Goal: Find specific page/section: Find specific page/section

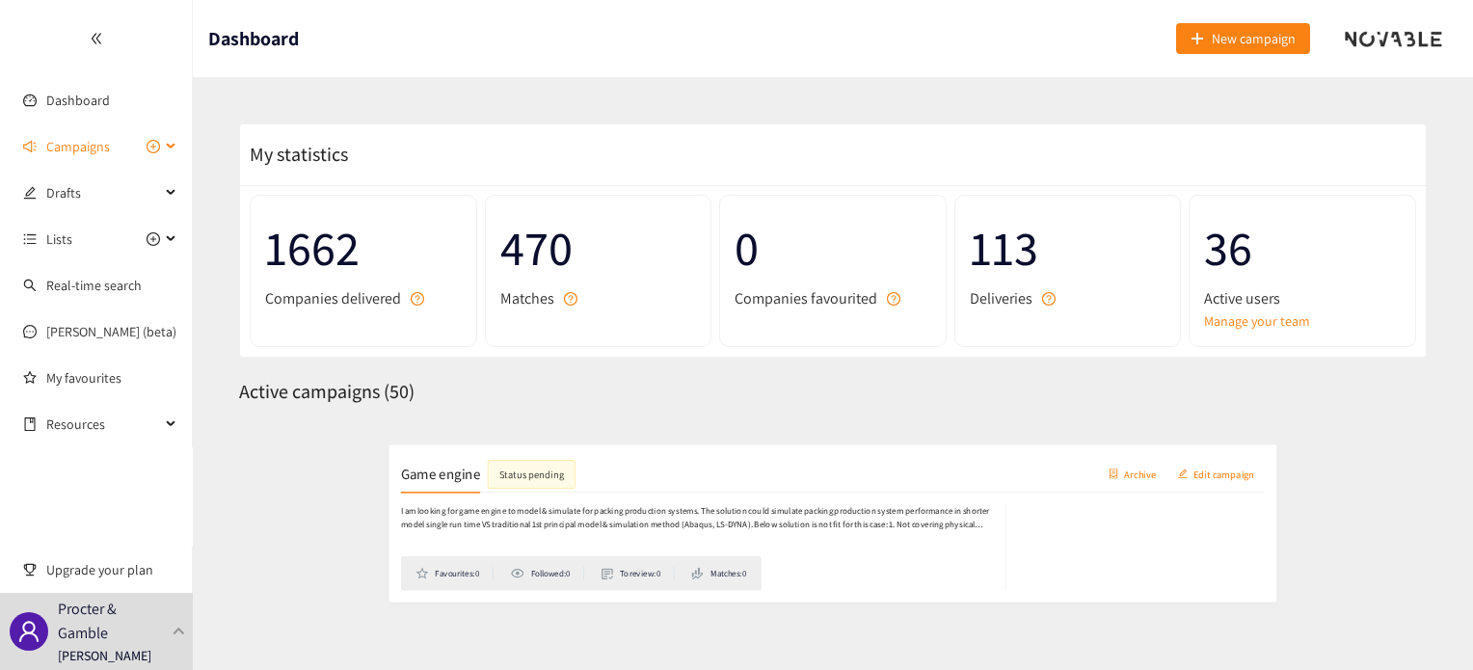
click at [120, 149] on span "Campaigns" at bounding box center [103, 146] width 114 height 39
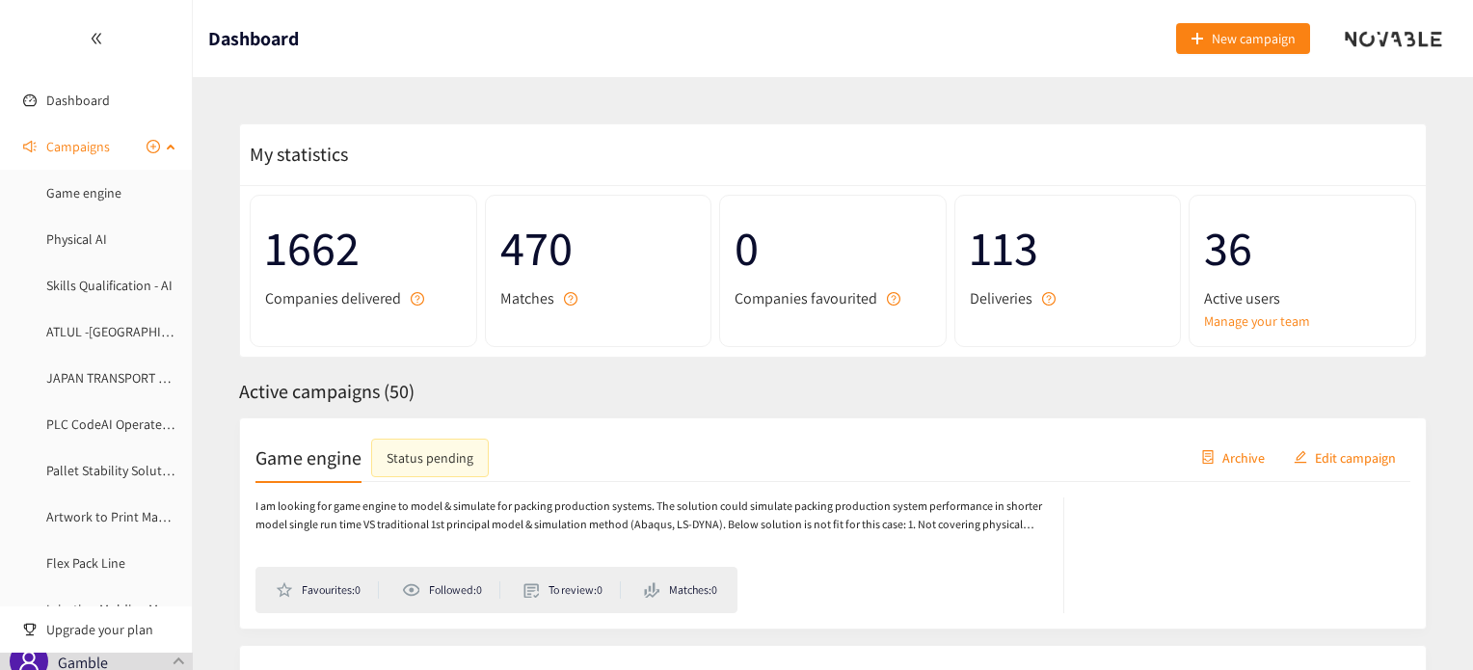
click at [82, 138] on span "Campaigns" at bounding box center [78, 146] width 64 height 39
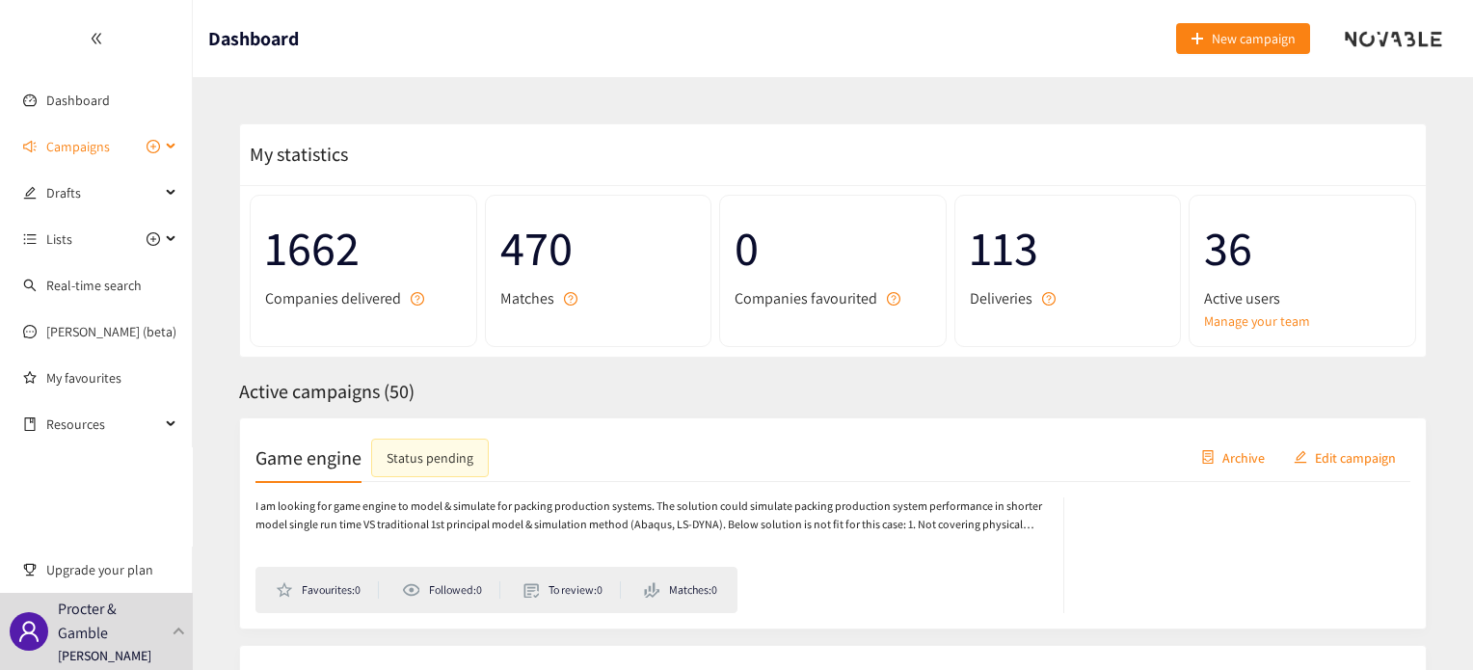
click at [82, 138] on span "Campaigns" at bounding box center [78, 146] width 64 height 39
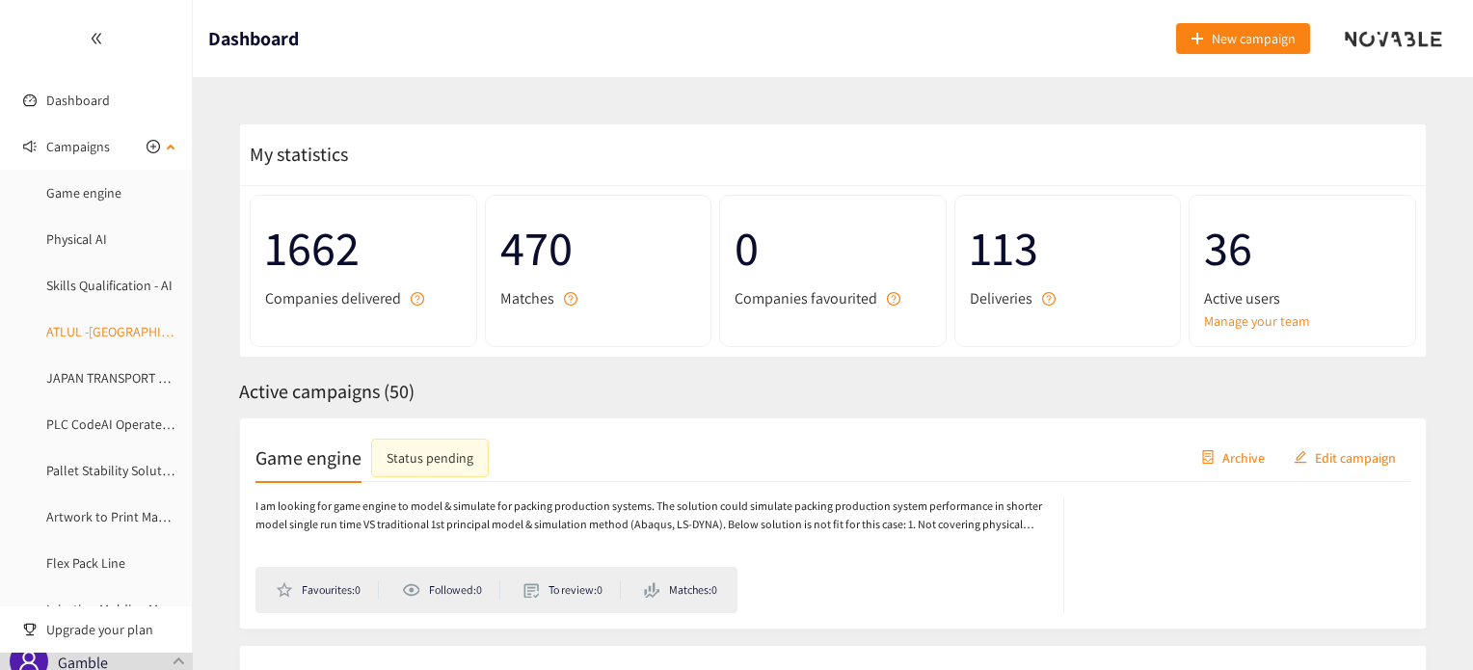
click at [98, 334] on link "ATLUL -[GEOGRAPHIC_DATA]" at bounding box center [127, 331] width 162 height 17
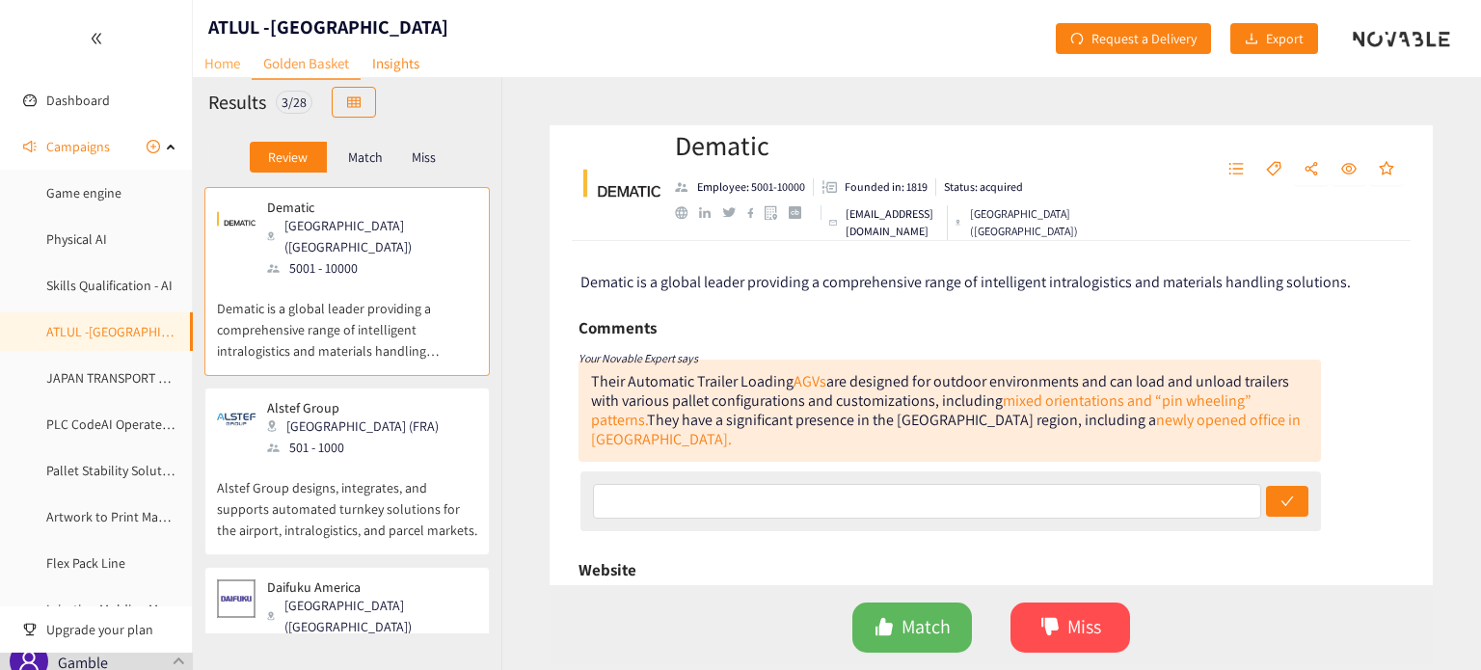
click at [225, 64] on link "Home" at bounding box center [222, 63] width 59 height 30
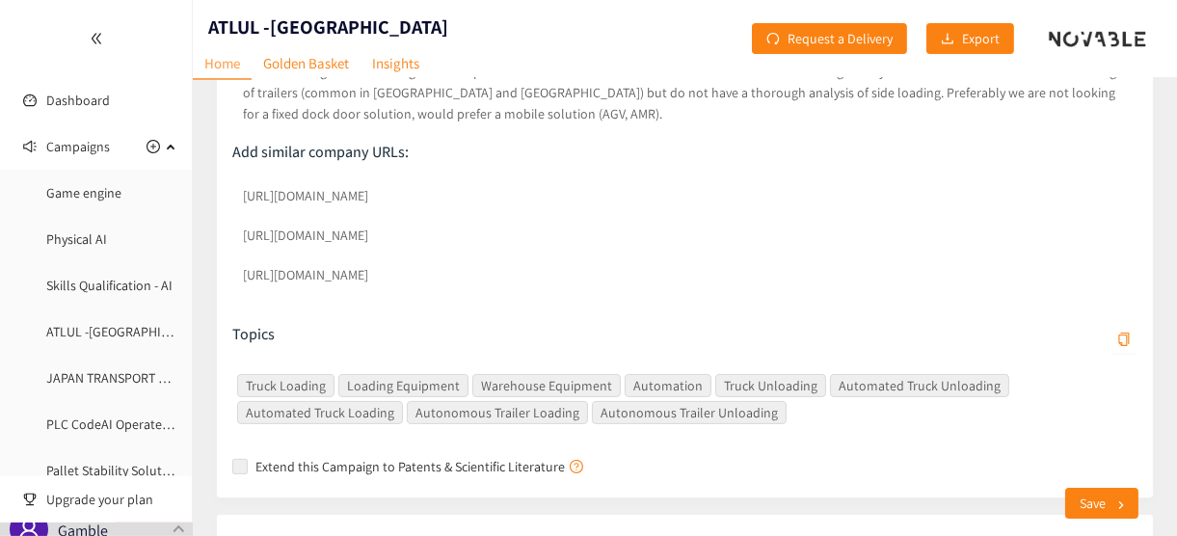
scroll to position [347, 0]
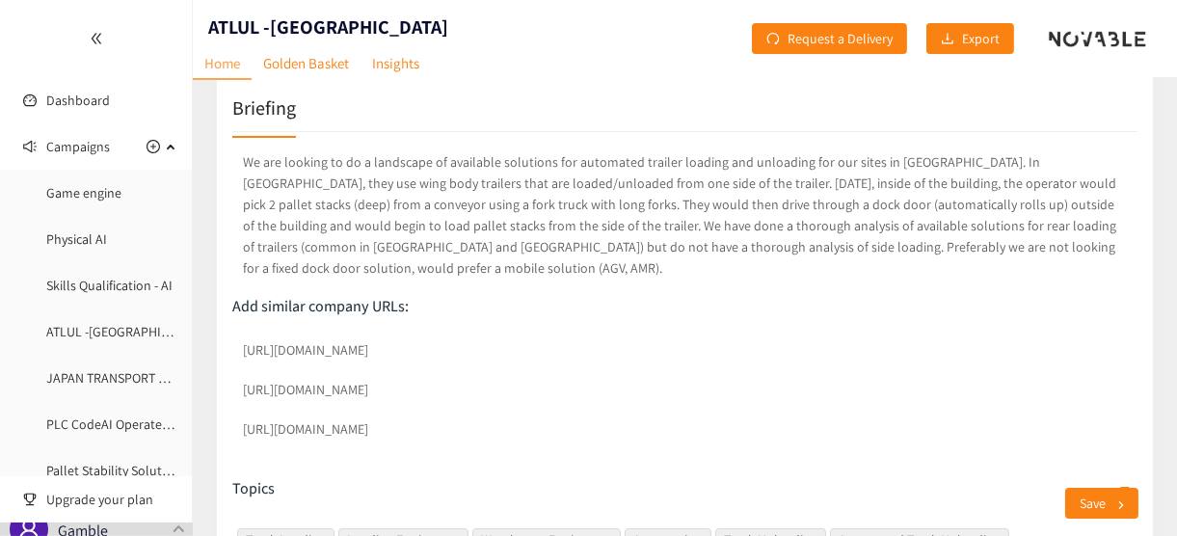
click at [235, 333] on div "[URL][DOMAIN_NAME] [URL][DOMAIN_NAME] [URL][DOMAIN_NAME]" at bounding box center [684, 392] width 905 height 119
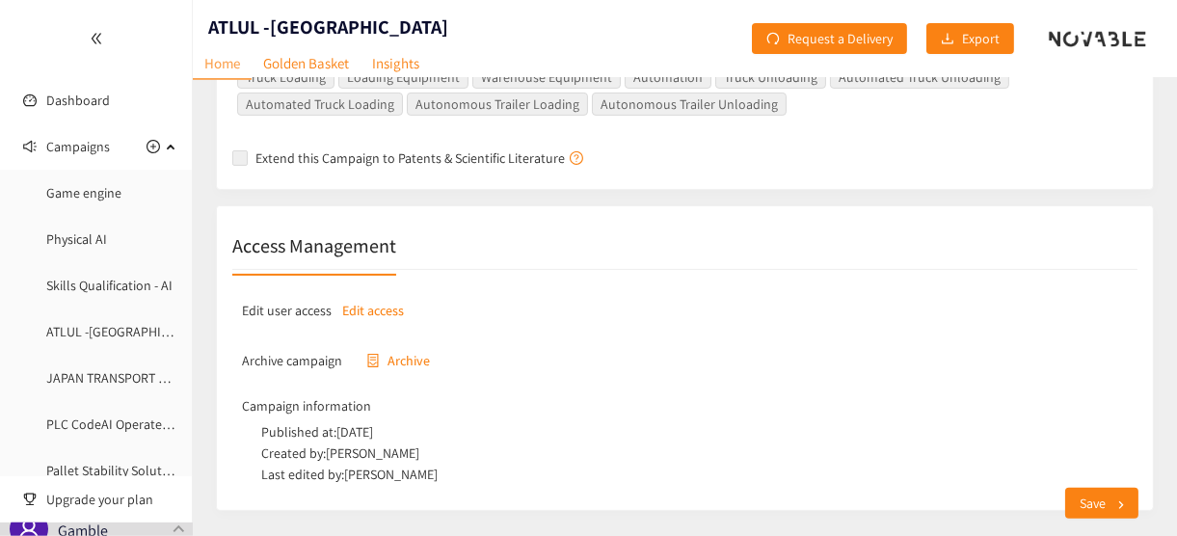
scroll to position [424, 0]
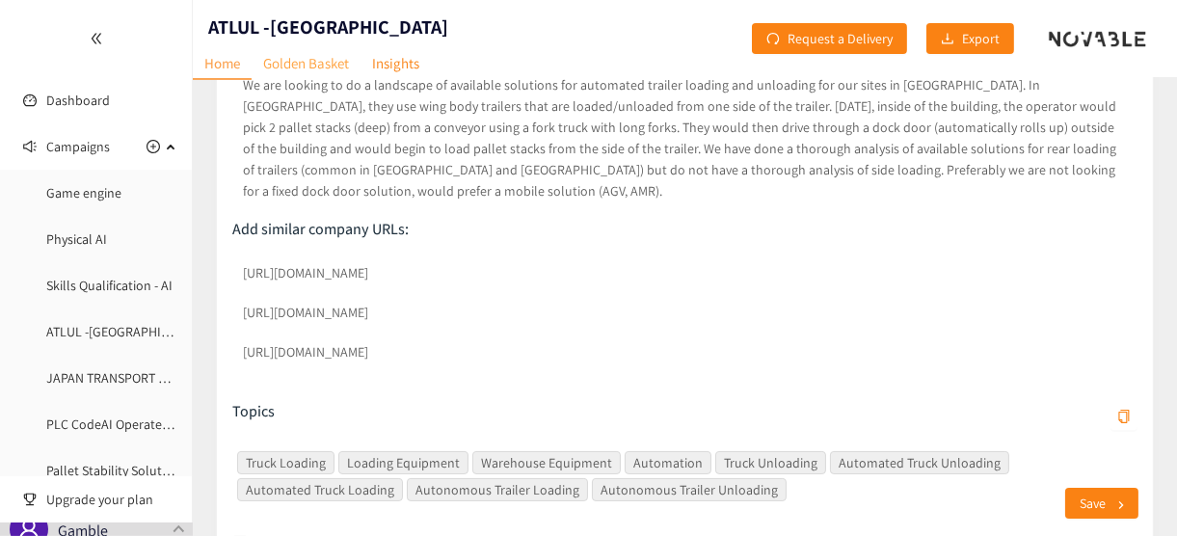
click at [307, 57] on link "Golden Basket" at bounding box center [306, 63] width 109 height 30
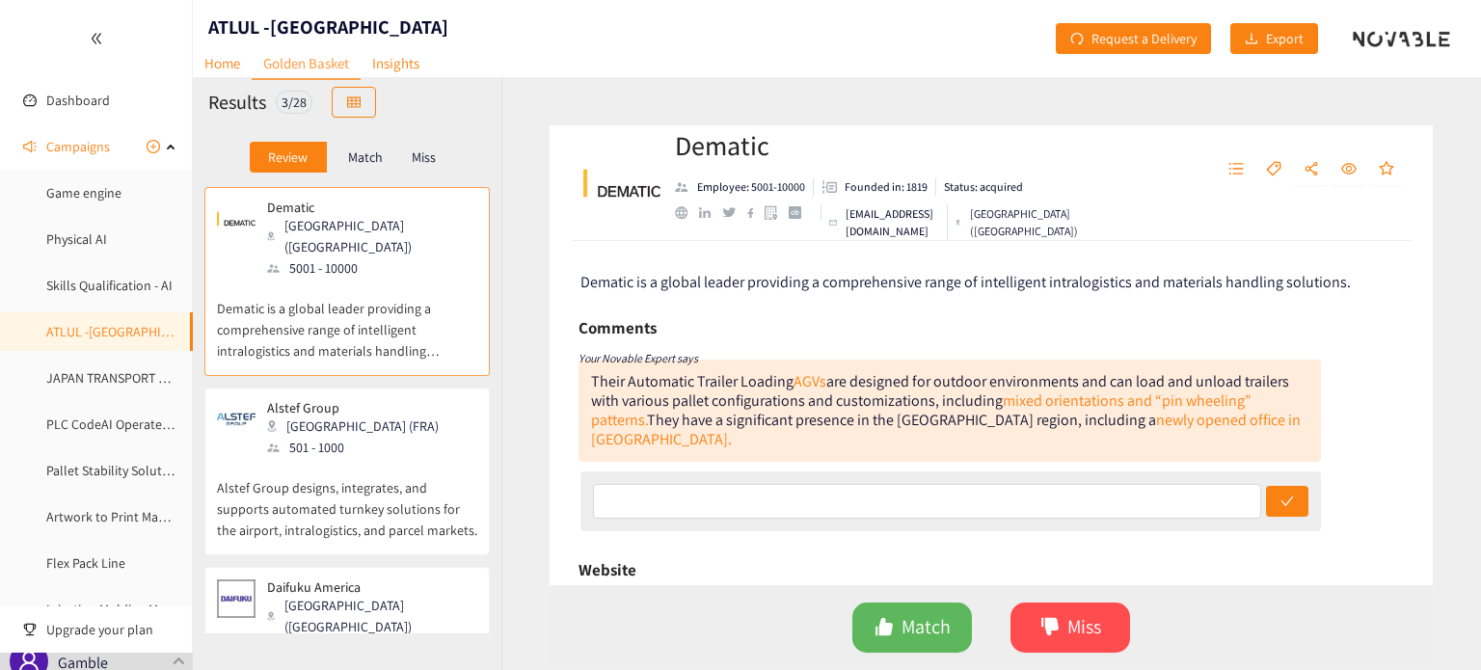
click at [378, 458] on p "Alstef Group designs, integrates, and supports automated turnkey solutions for …" at bounding box center [347, 499] width 260 height 83
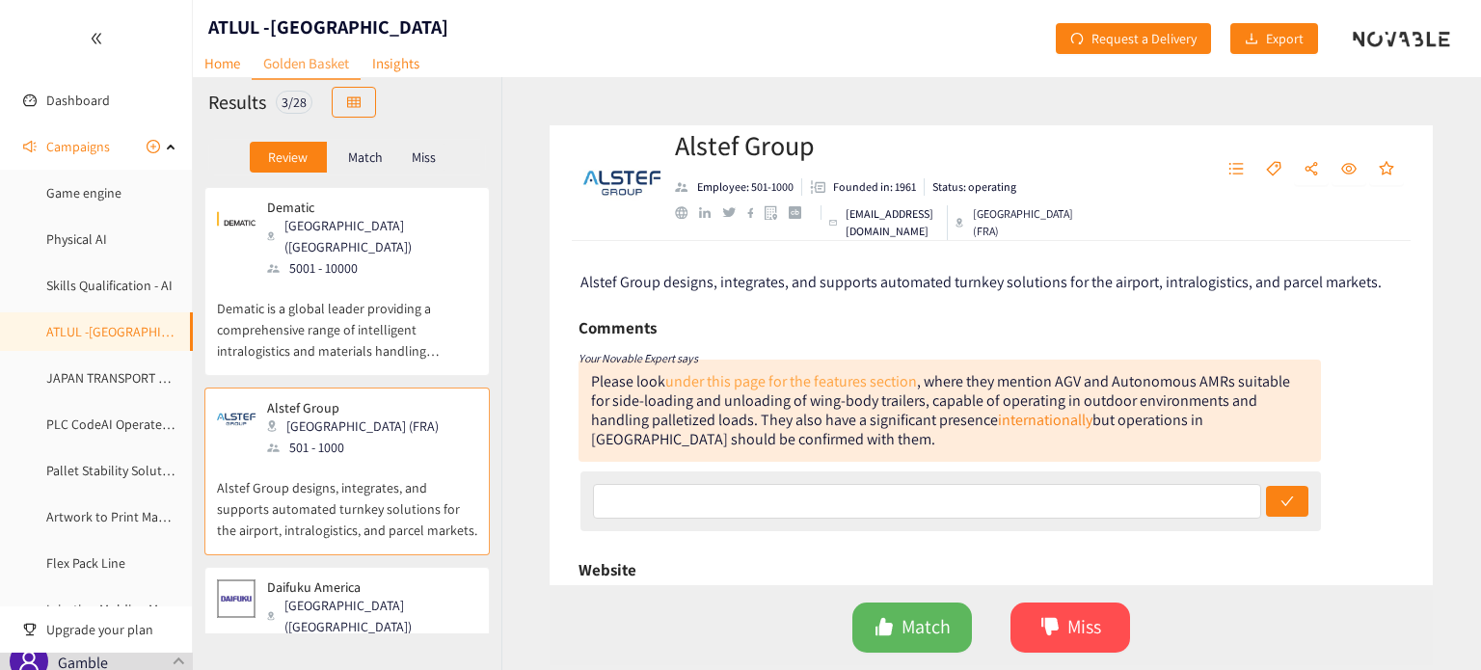
click at [805, 381] on link "under this page for the features section" at bounding box center [791, 381] width 252 height 20
click at [362, 164] on p "Match" at bounding box center [365, 156] width 35 height 15
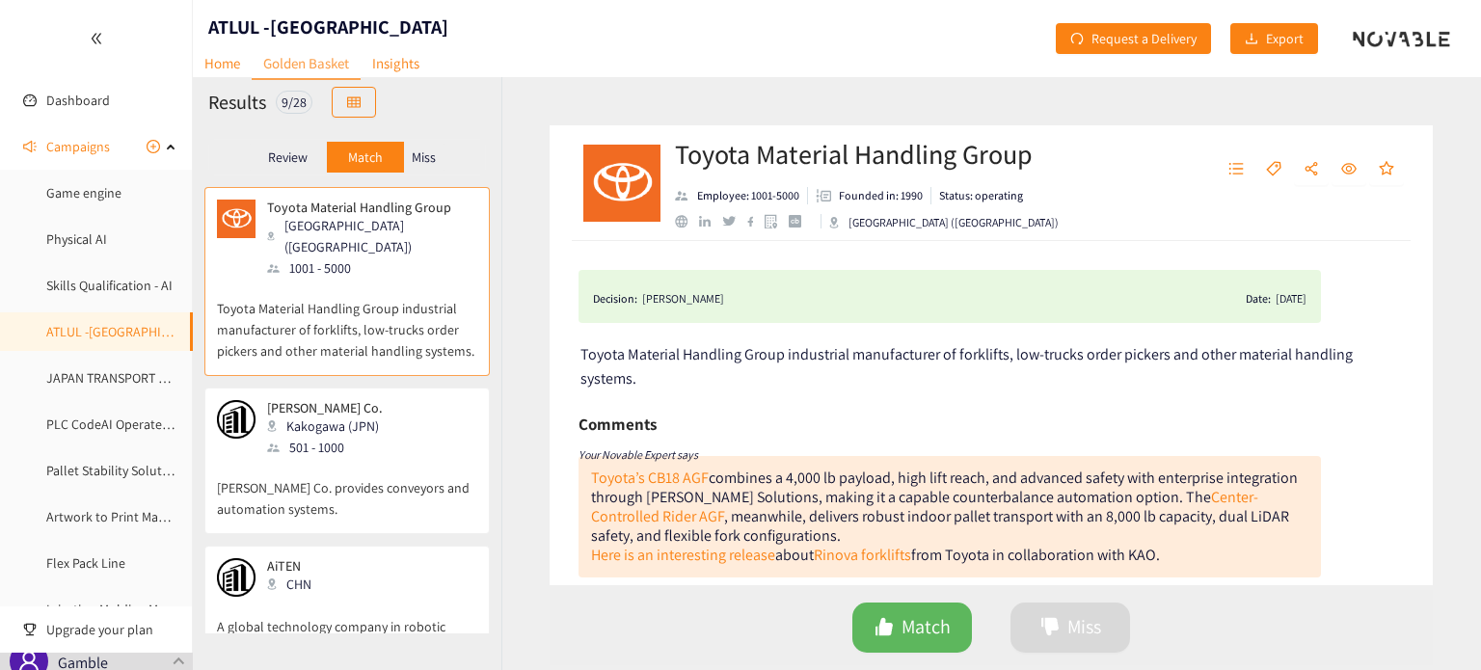
click at [423, 160] on p "Miss" at bounding box center [424, 156] width 24 height 15
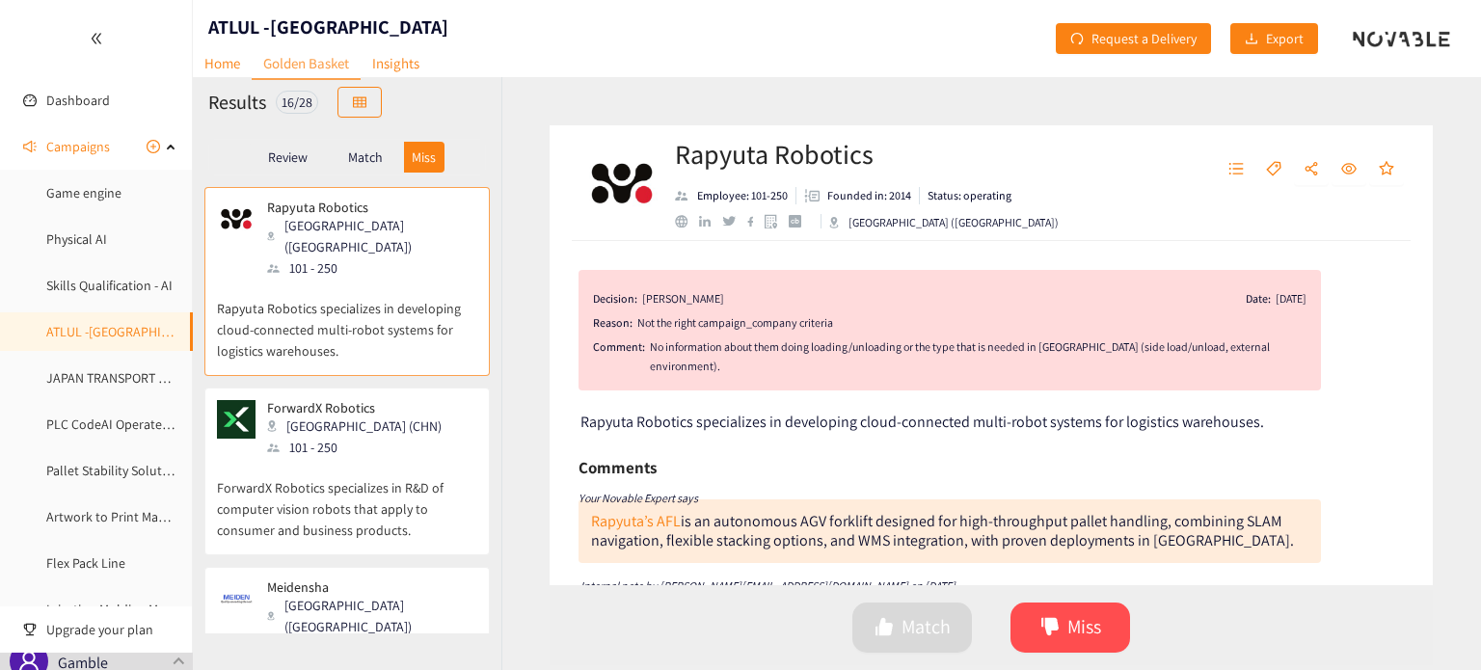
click at [386, 162] on div "Match" at bounding box center [365, 157] width 77 height 31
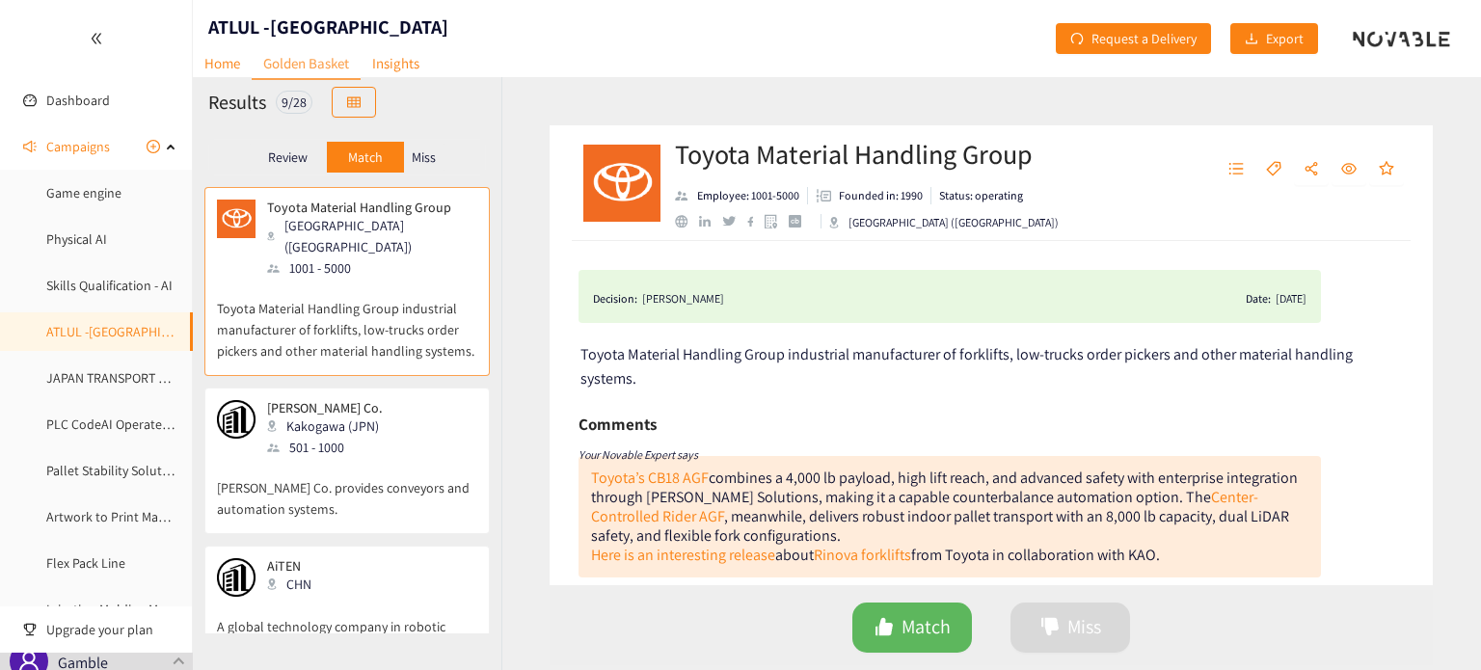
click at [441, 161] on div "Miss" at bounding box center [424, 157] width 40 height 31
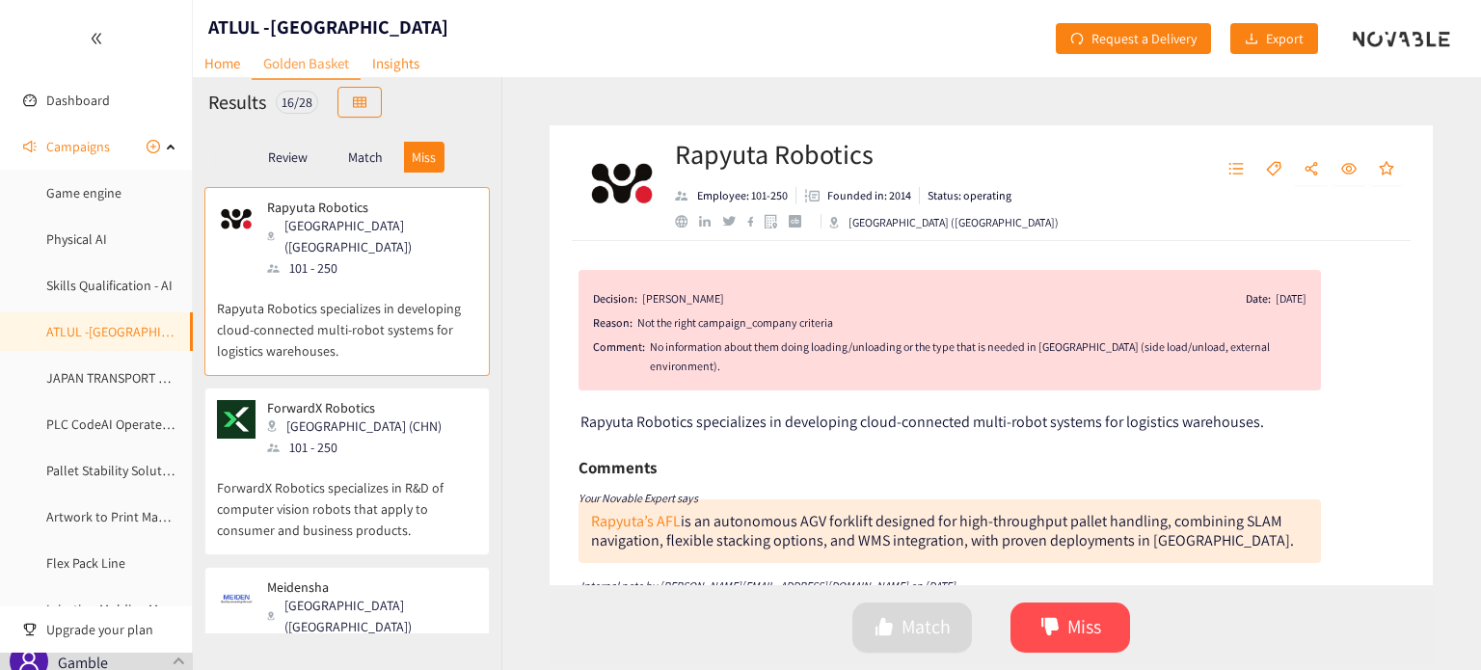
click at [369, 155] on p "Match" at bounding box center [365, 156] width 35 height 15
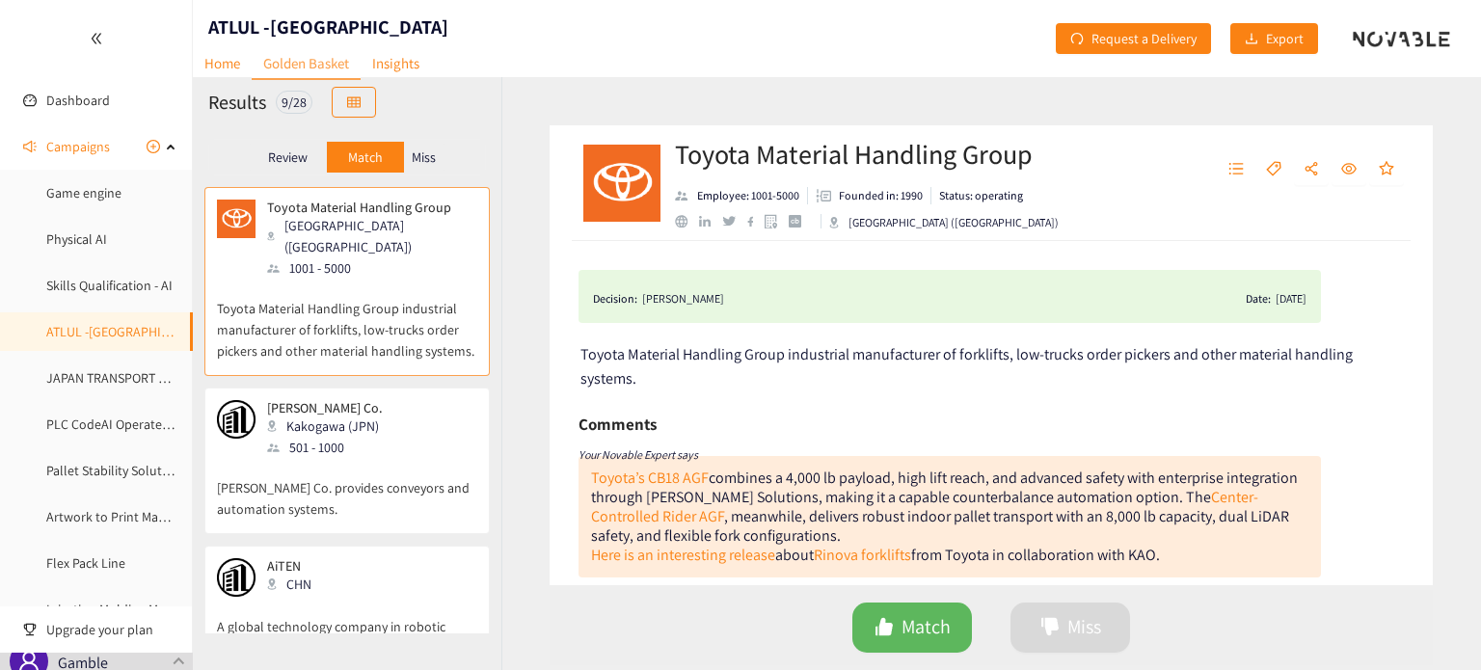
click at [440, 152] on div "Miss" at bounding box center [424, 157] width 40 height 31
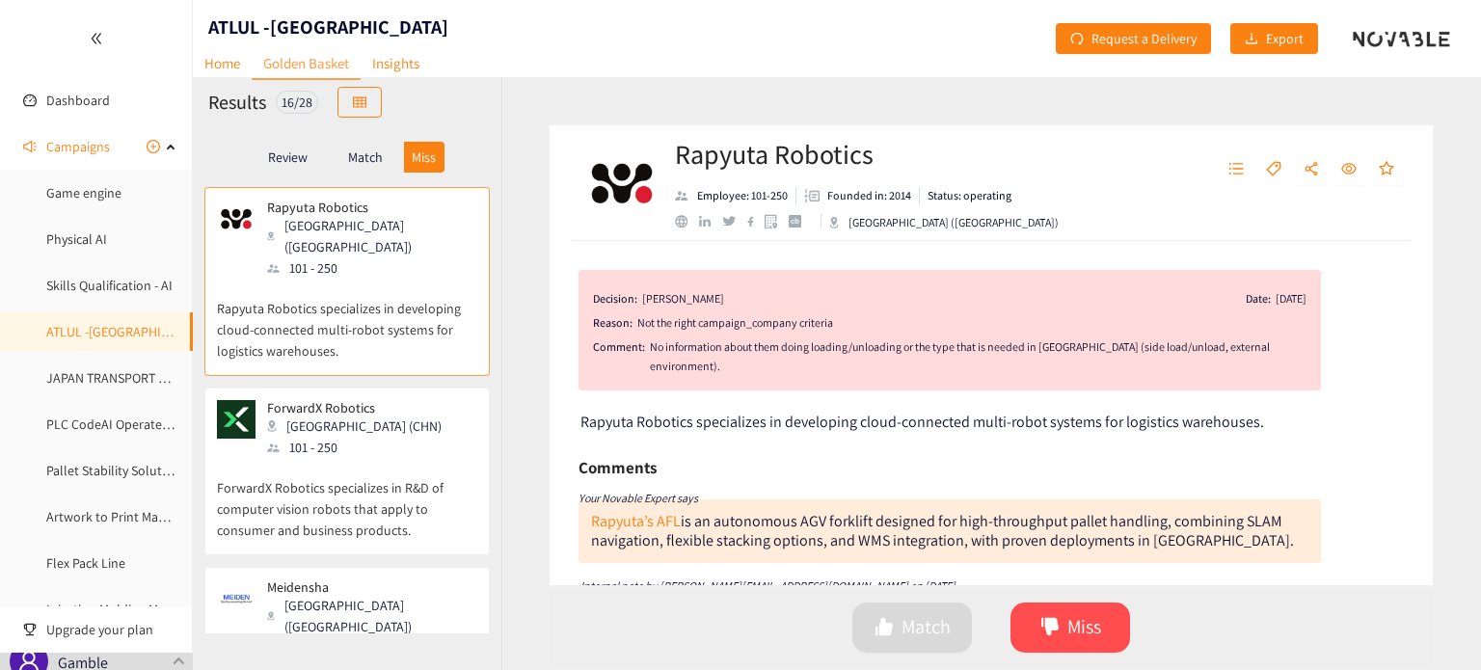
click at [289, 159] on p "Review" at bounding box center [288, 156] width 40 height 15
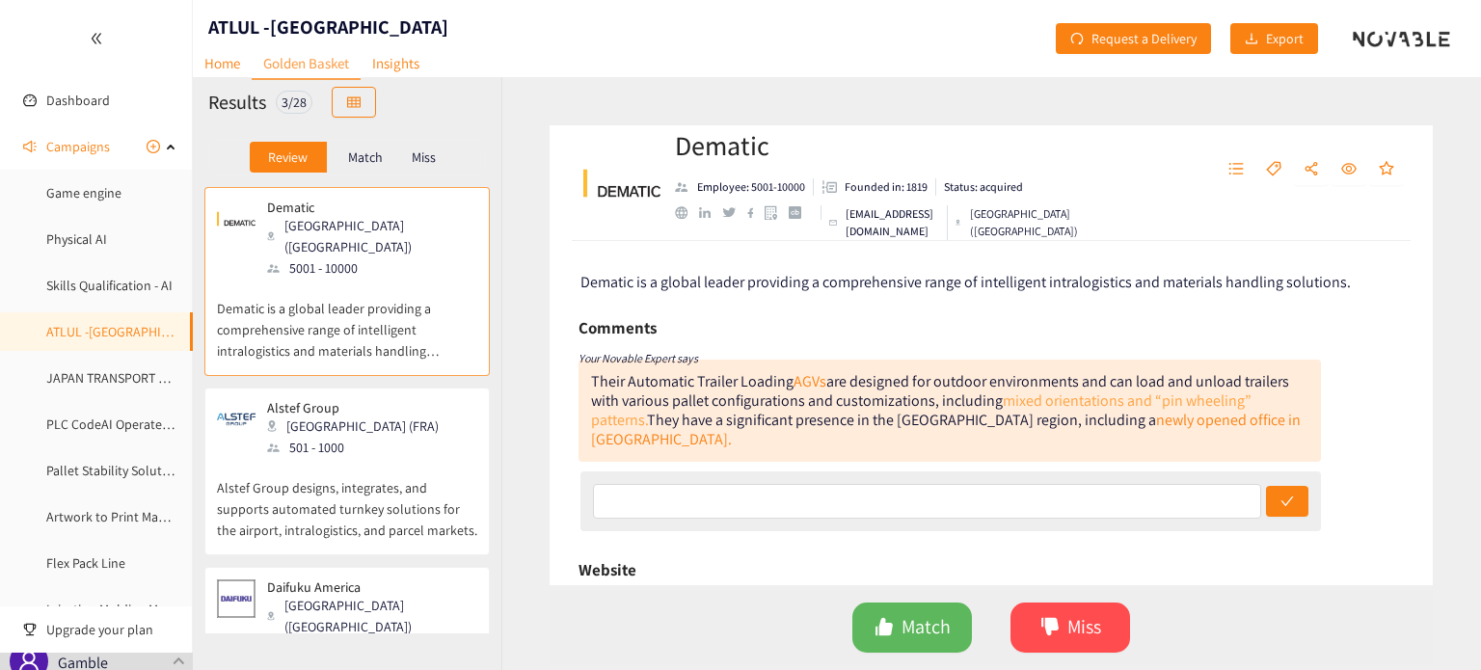
click at [1101, 405] on link "mixed orientations and “pin wheeling” patterns." at bounding box center [921, 410] width 660 height 40
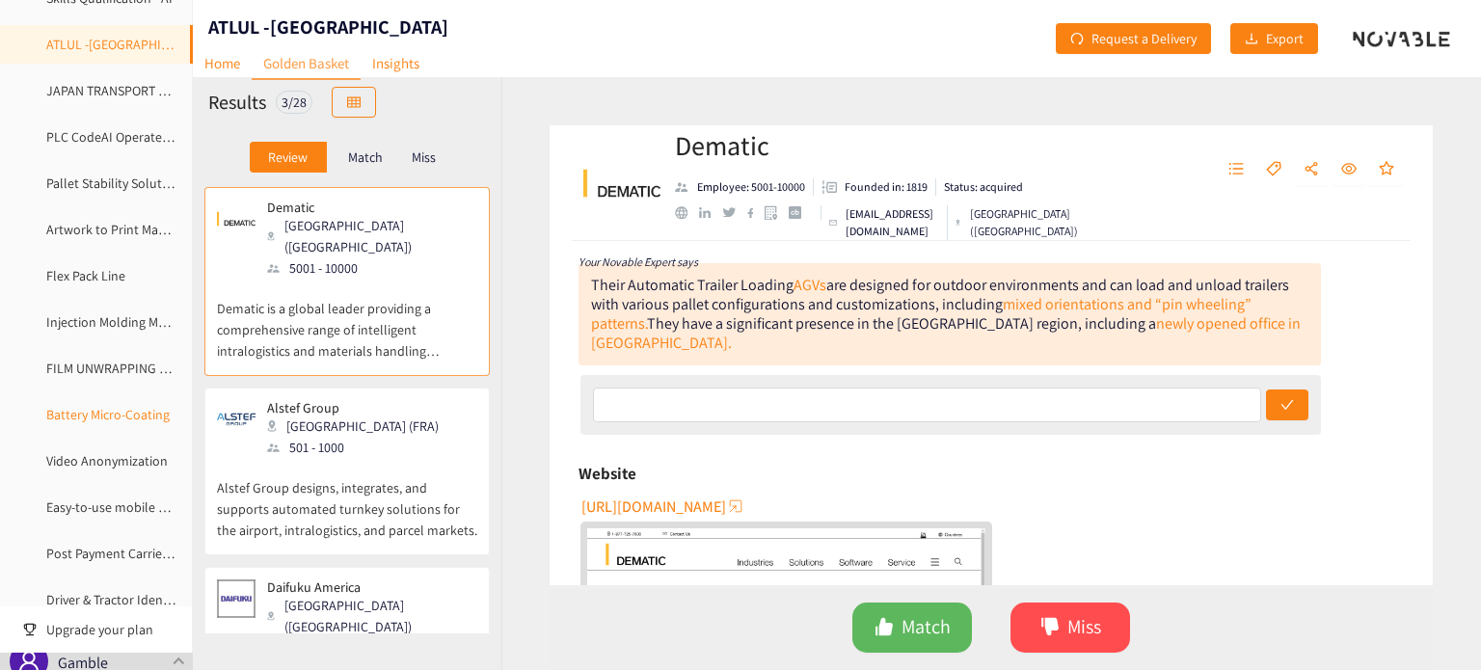
scroll to position [289, 0]
click at [77, 374] on link "FILM UNWRAPPING AUTOMATION" at bounding box center [140, 366] width 189 height 17
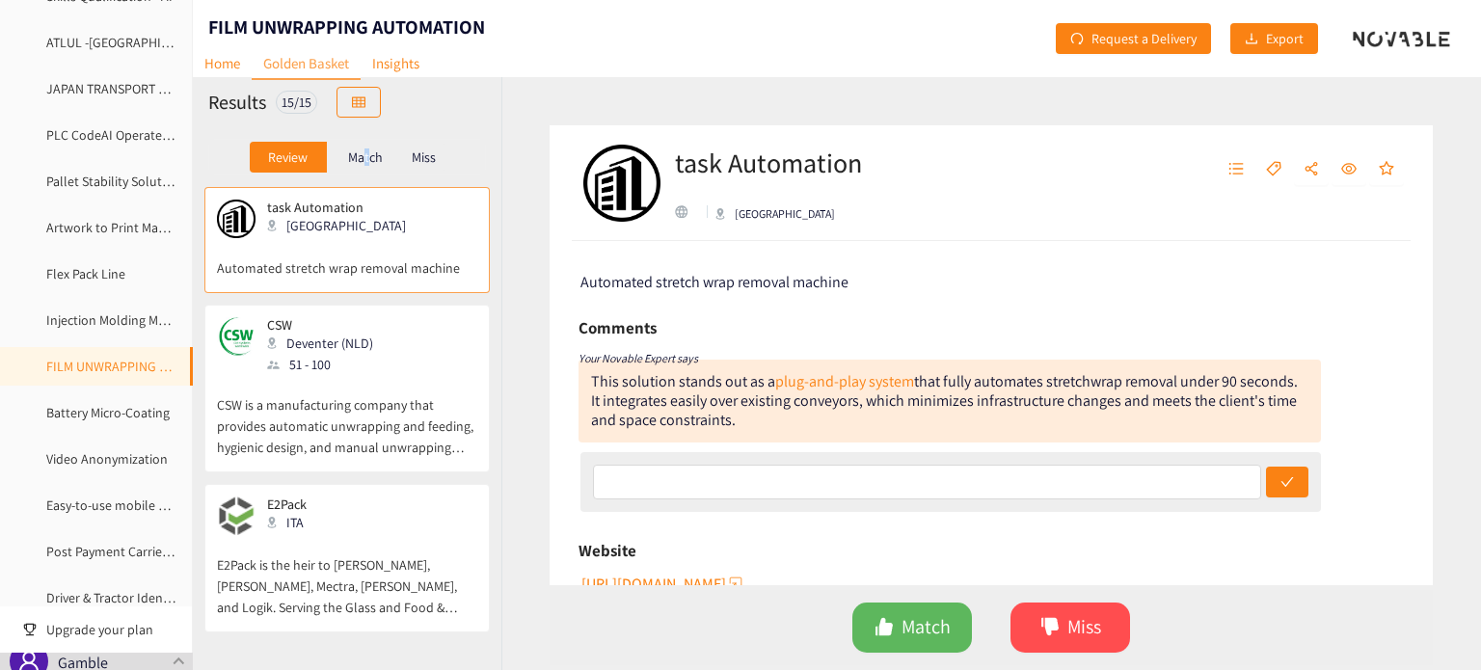
click at [363, 160] on p "Match" at bounding box center [365, 156] width 35 height 15
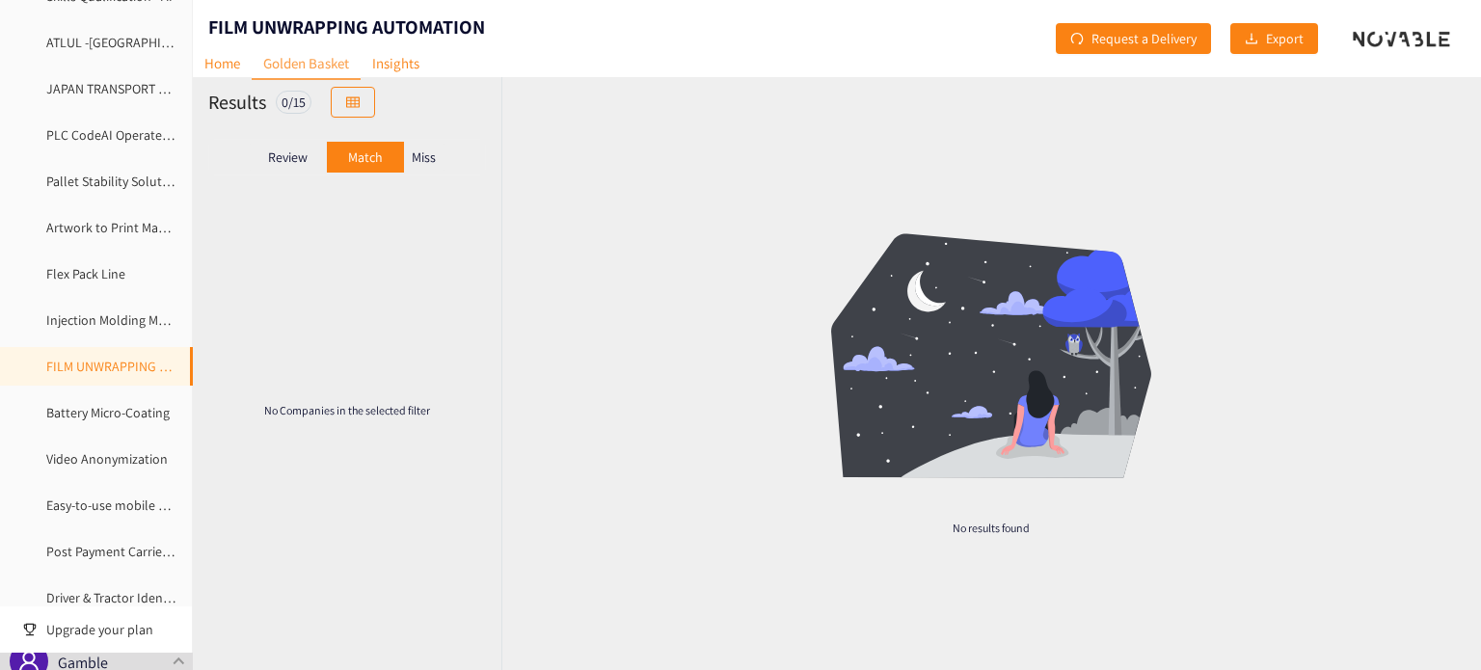
click at [424, 165] on p "Miss" at bounding box center [424, 156] width 24 height 15
click at [367, 159] on p "Match" at bounding box center [365, 156] width 35 height 15
click at [304, 157] on p "Review" at bounding box center [288, 156] width 40 height 15
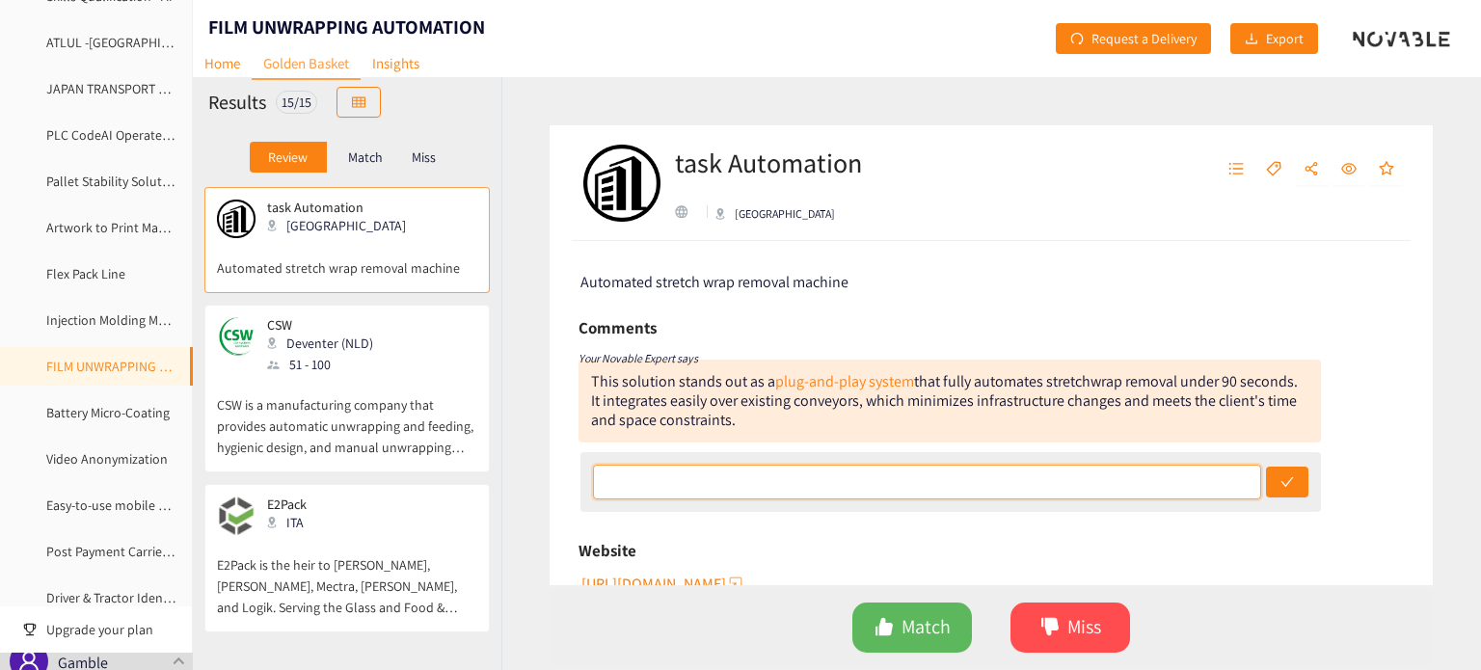
click at [694, 481] on input "text" at bounding box center [927, 482] width 669 height 35
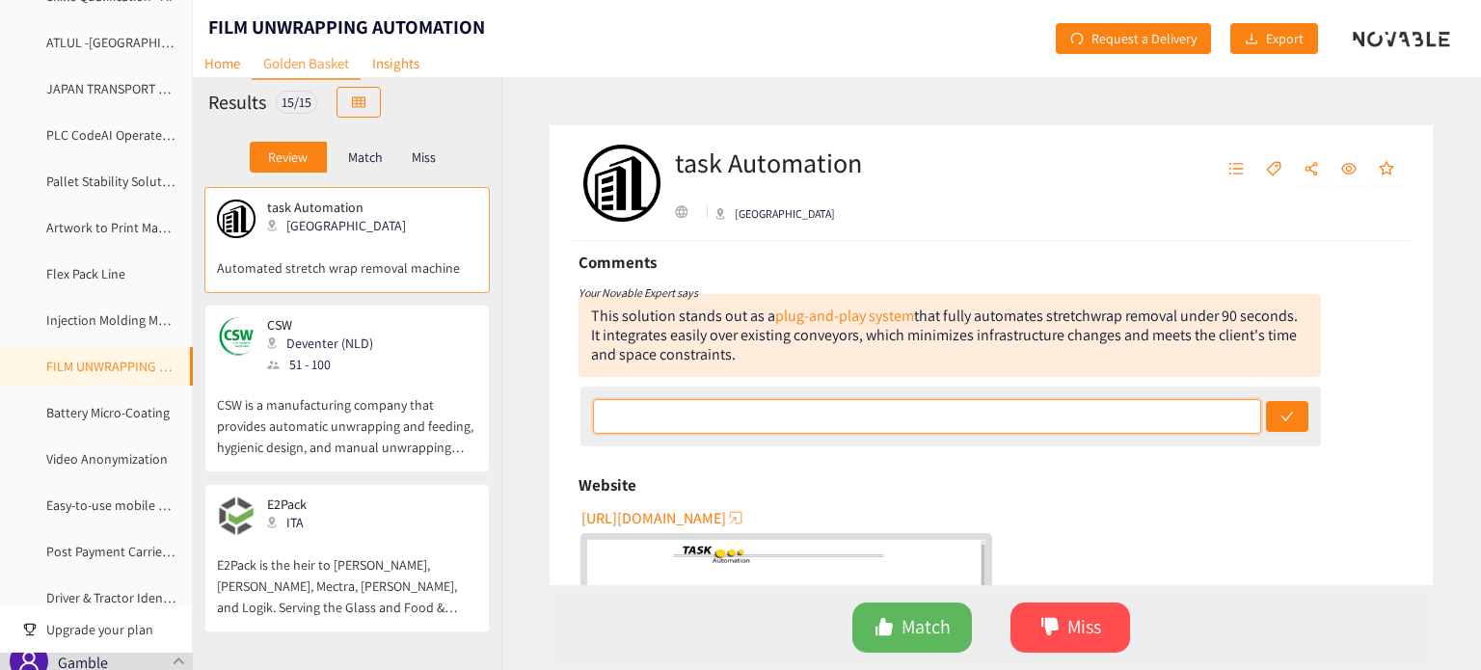
scroll to position [96, 0]
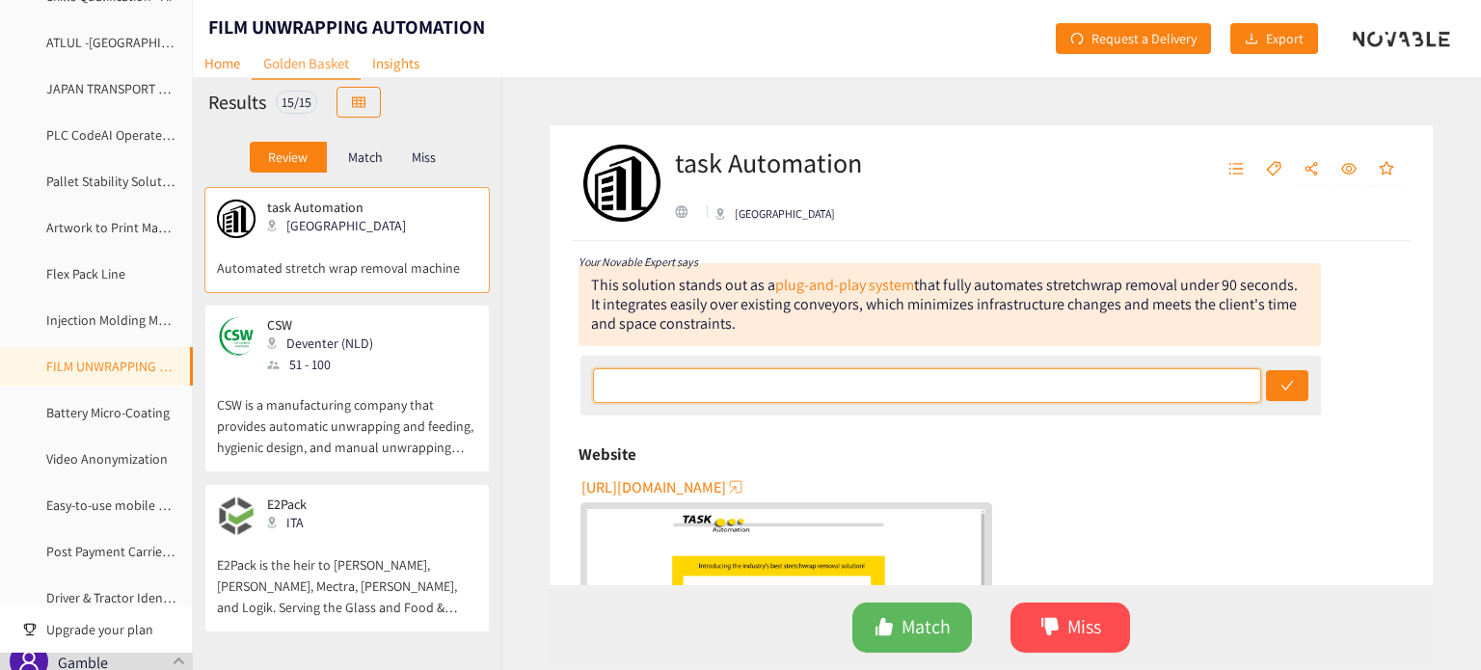
click at [633, 387] on input "text" at bounding box center [927, 385] width 669 height 35
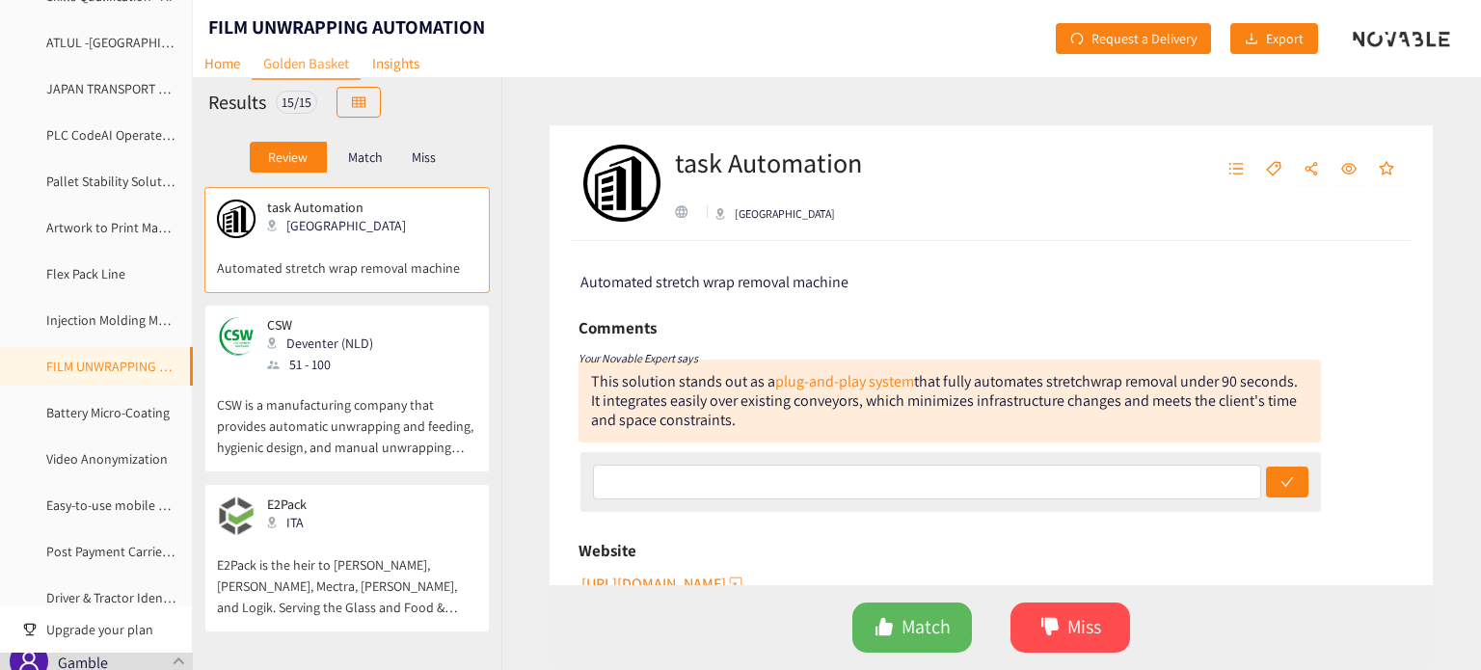
click at [1362, 470] on div "Automated stretch wrap removal machine Comments Your Novable Expert says This s…" at bounding box center [990, 413] width 883 height 344
click at [941, 631] on span "Match" at bounding box center [925, 627] width 49 height 30
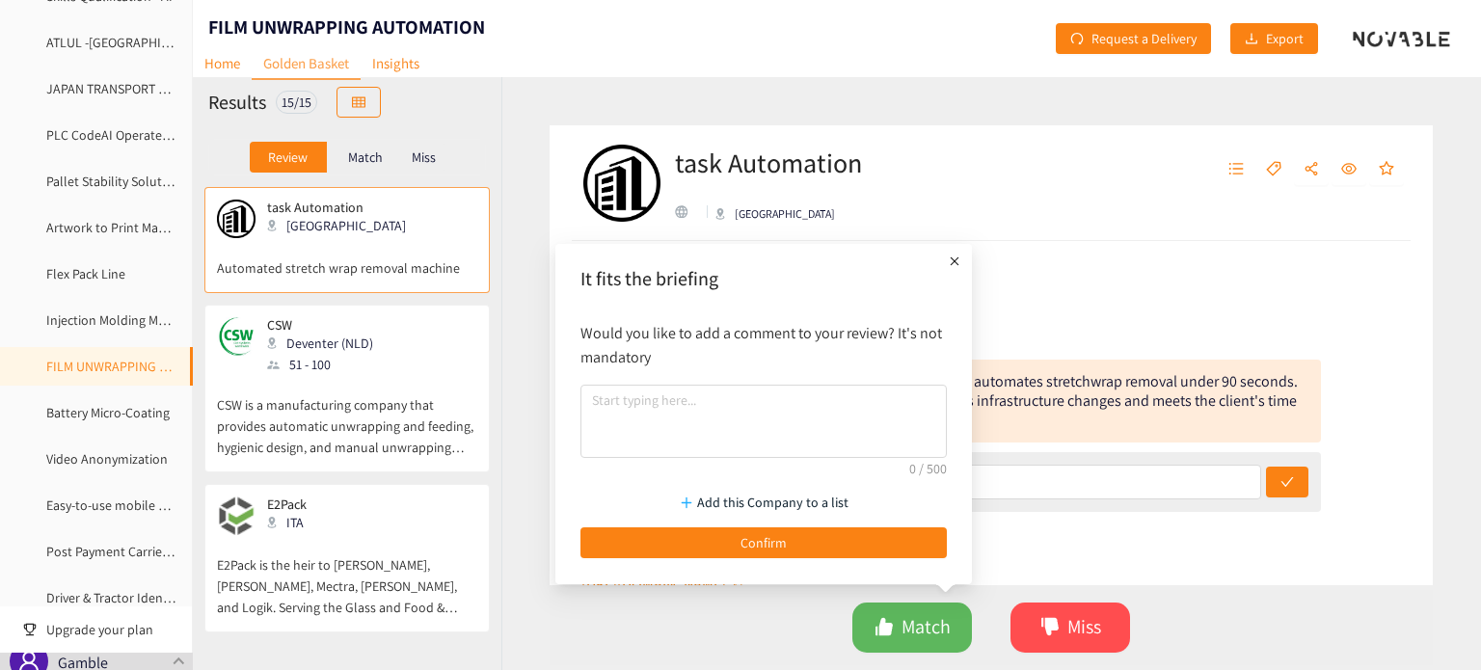
click at [951, 260] on icon "plus" at bounding box center [954, 261] width 19 height 19
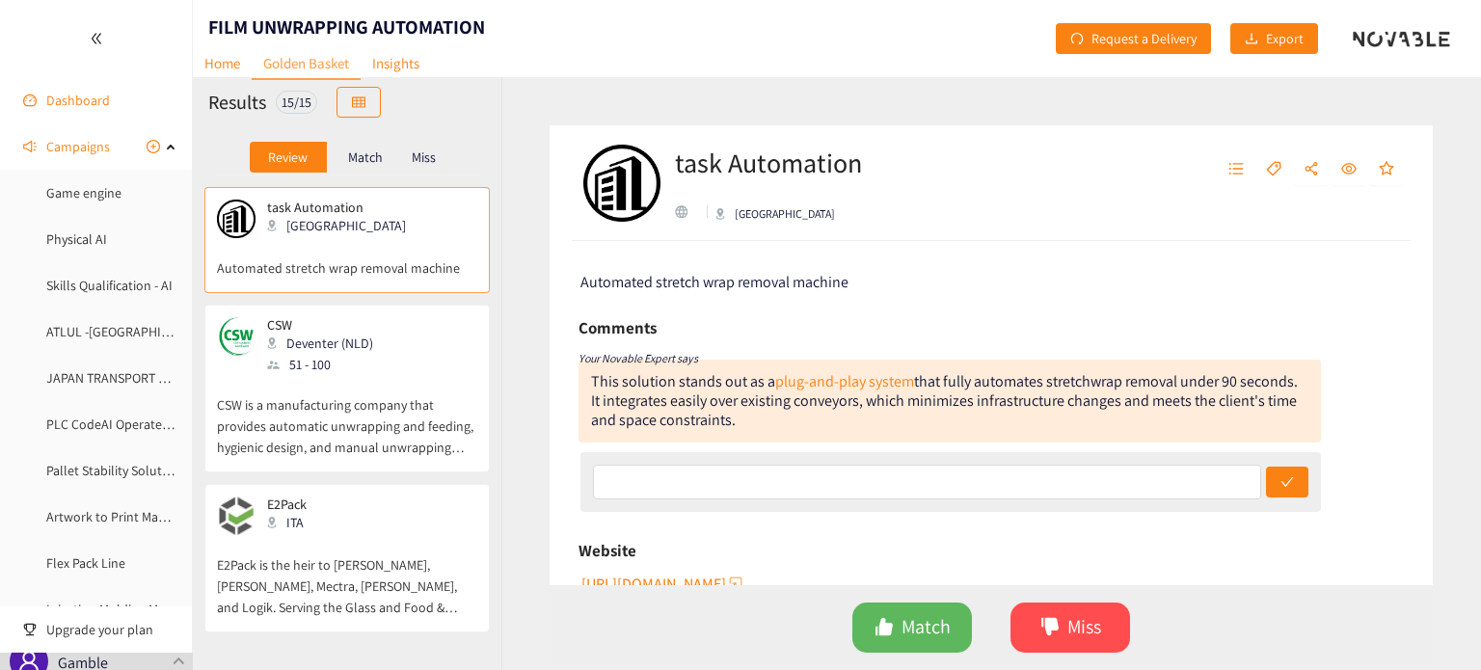
click at [77, 99] on link "Dashboard" at bounding box center [78, 100] width 64 height 17
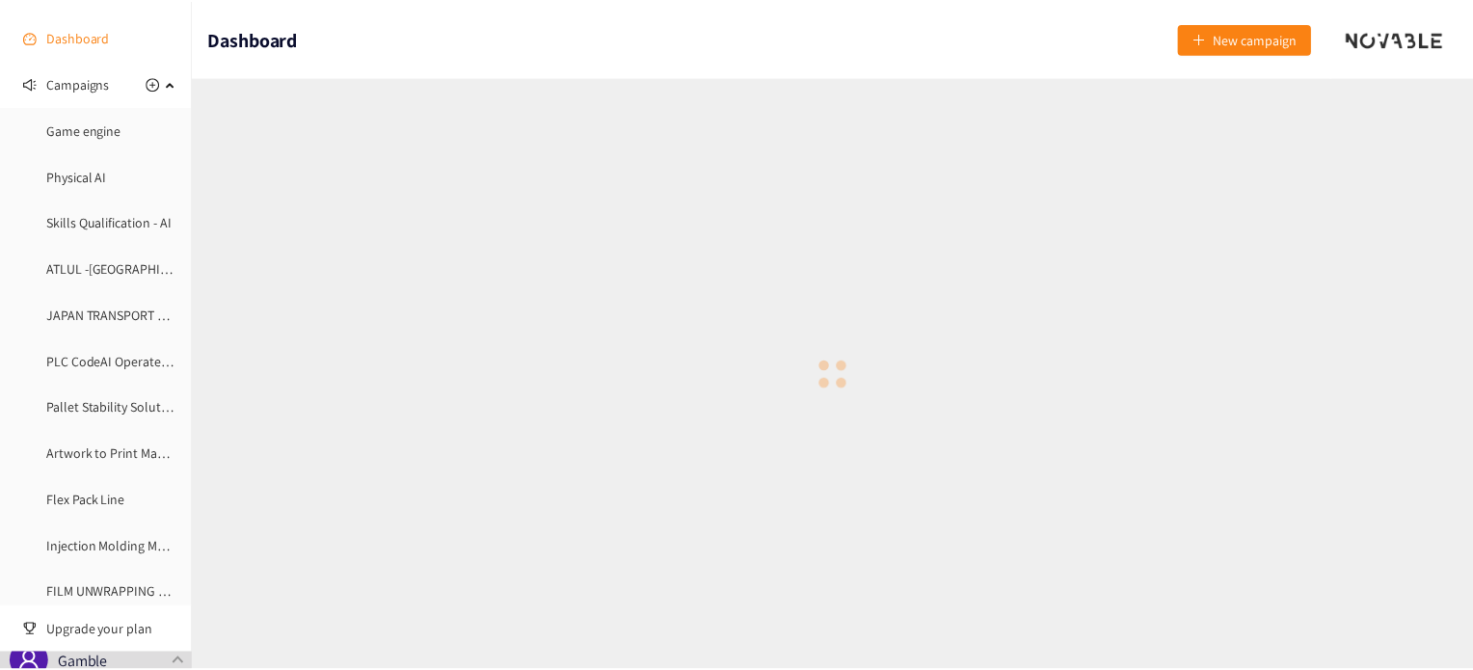
scroll to position [96, 0]
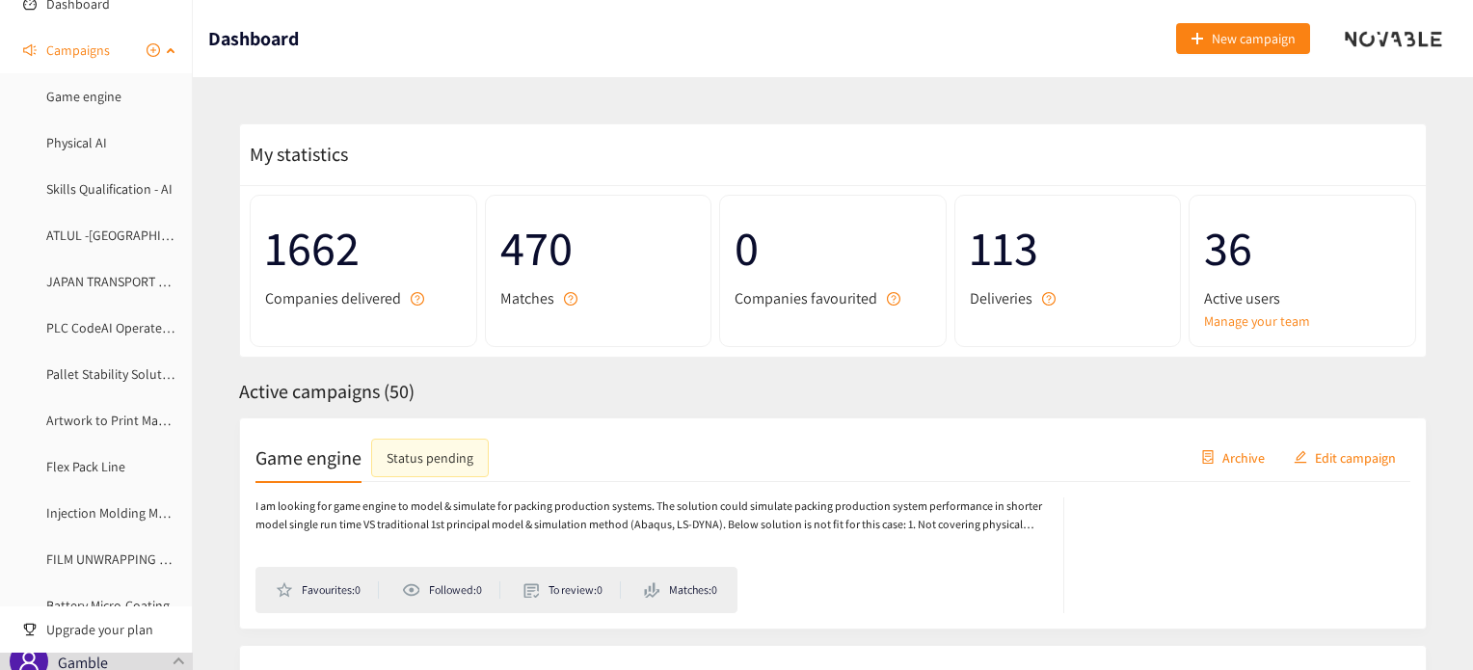
click at [166, 44] on div "Campaigns" at bounding box center [96, 50] width 193 height 39
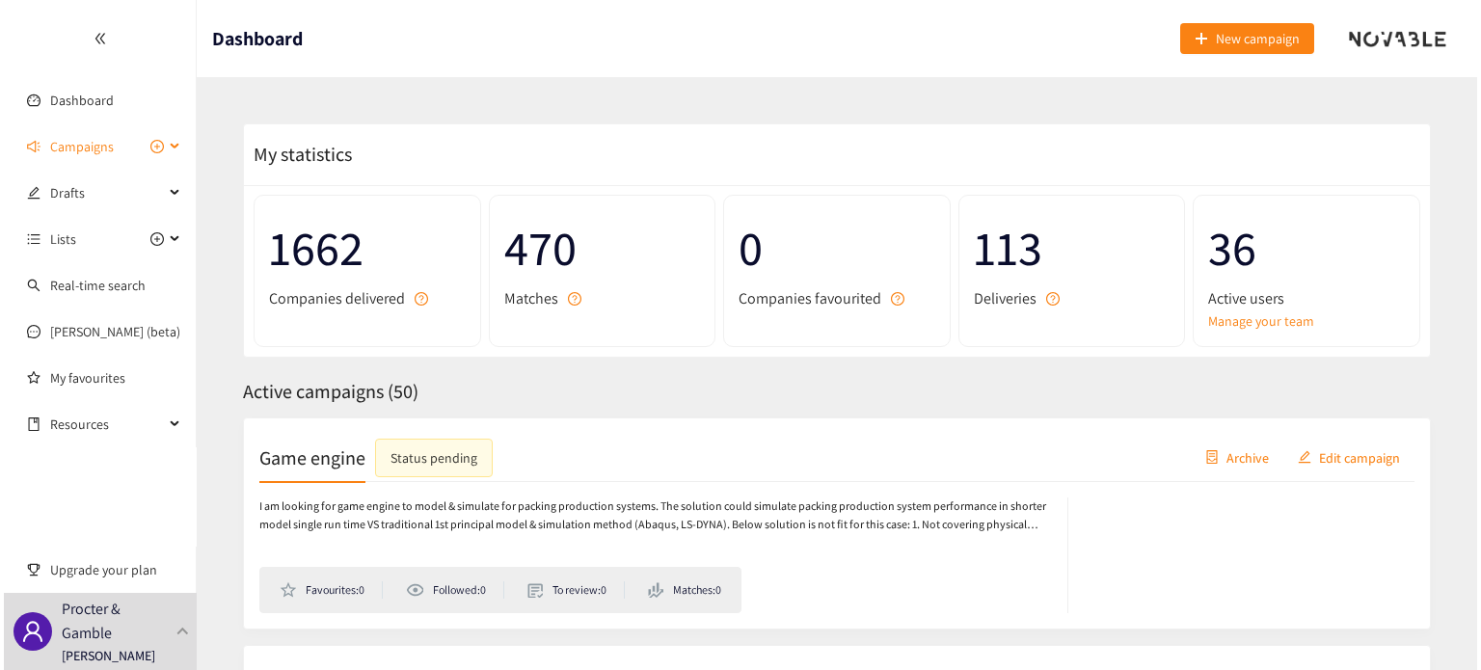
scroll to position [0, 0]
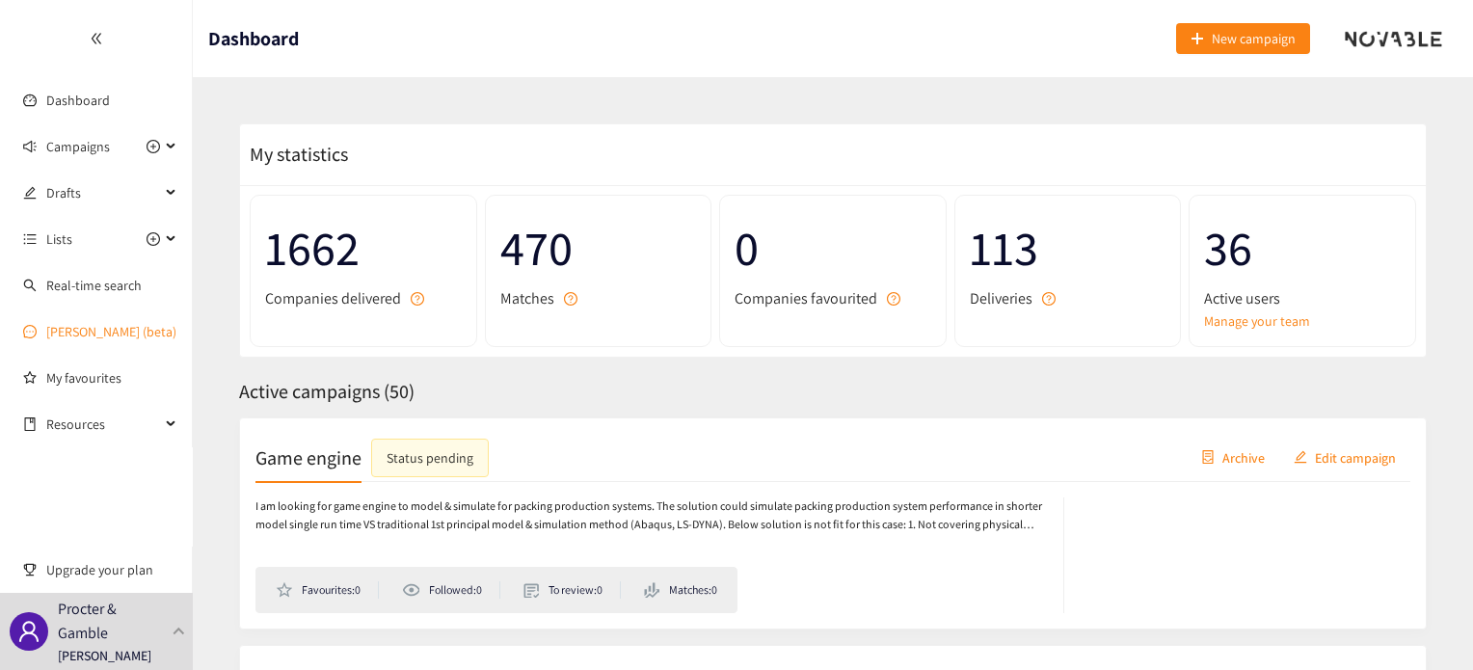
click at [89, 329] on link "[PERSON_NAME] (beta)" at bounding box center [111, 331] width 130 height 17
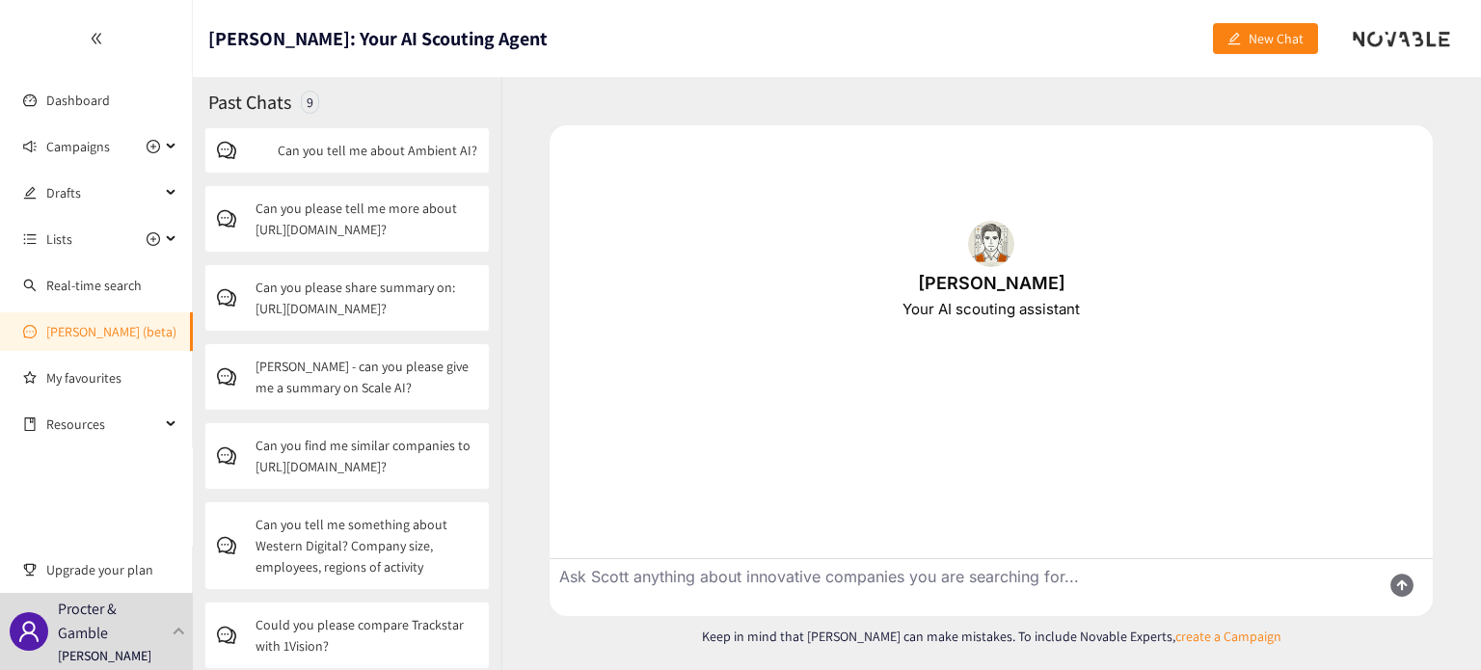
click at [335, 301] on p "Can you please share summary on: [URL][DOMAIN_NAME]?" at bounding box center [366, 298] width 222 height 42
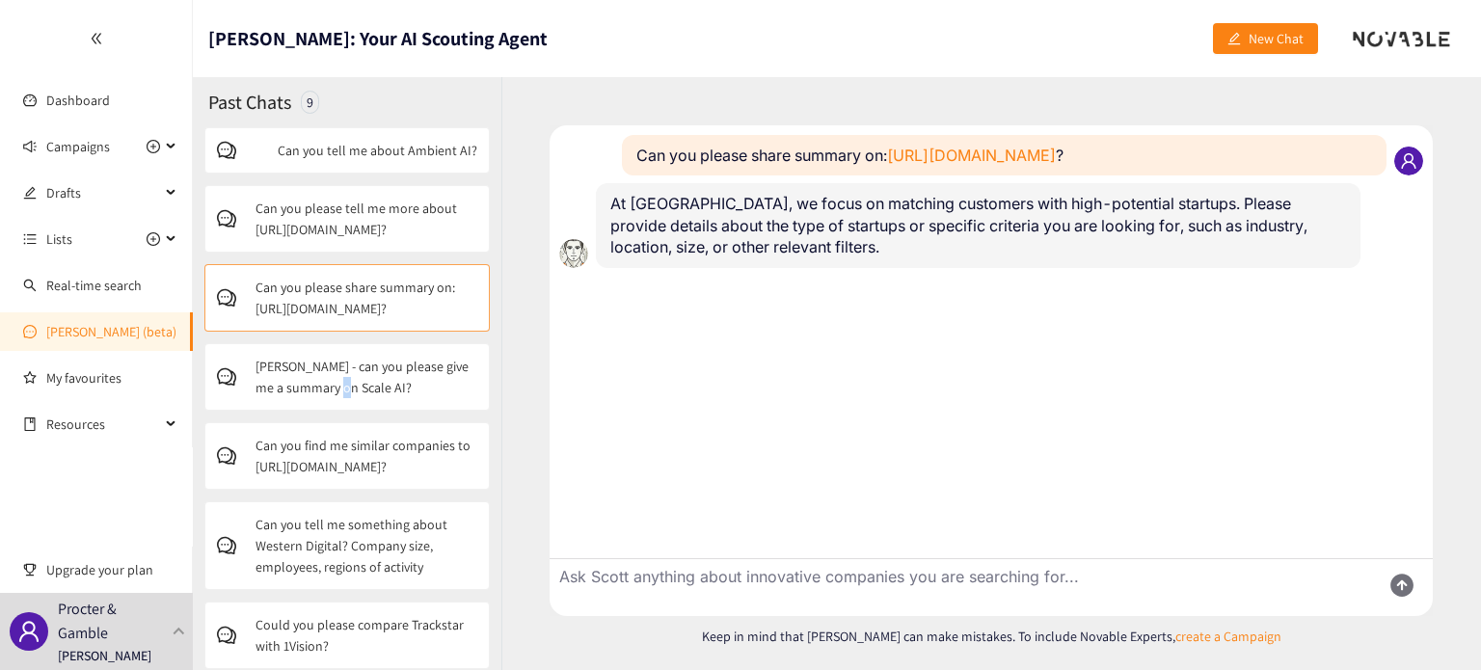
click at [332, 404] on div "[PERSON_NAME] - can you please give me a summary on Scale AI?" at bounding box center [346, 376] width 285 height 67
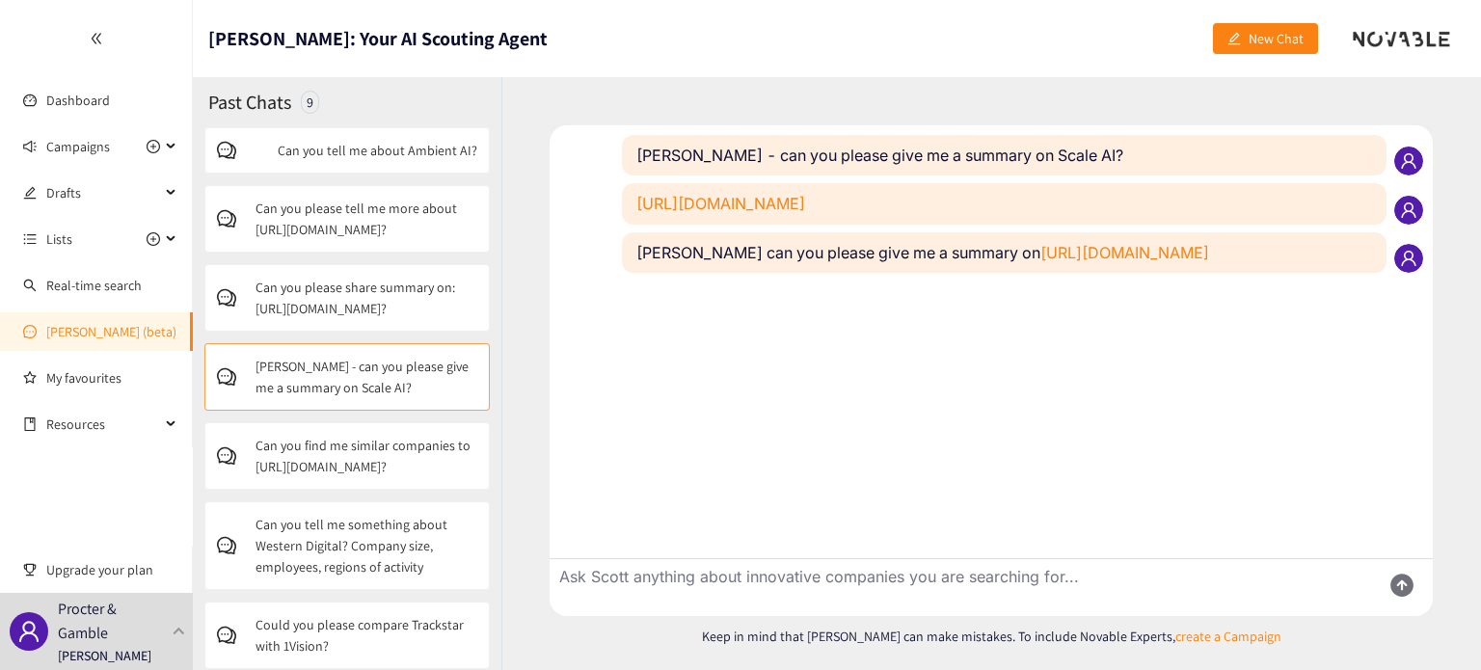
click at [282, 446] on p "Can you find me similar companies to [URL][DOMAIN_NAME]?" at bounding box center [366, 456] width 222 height 42
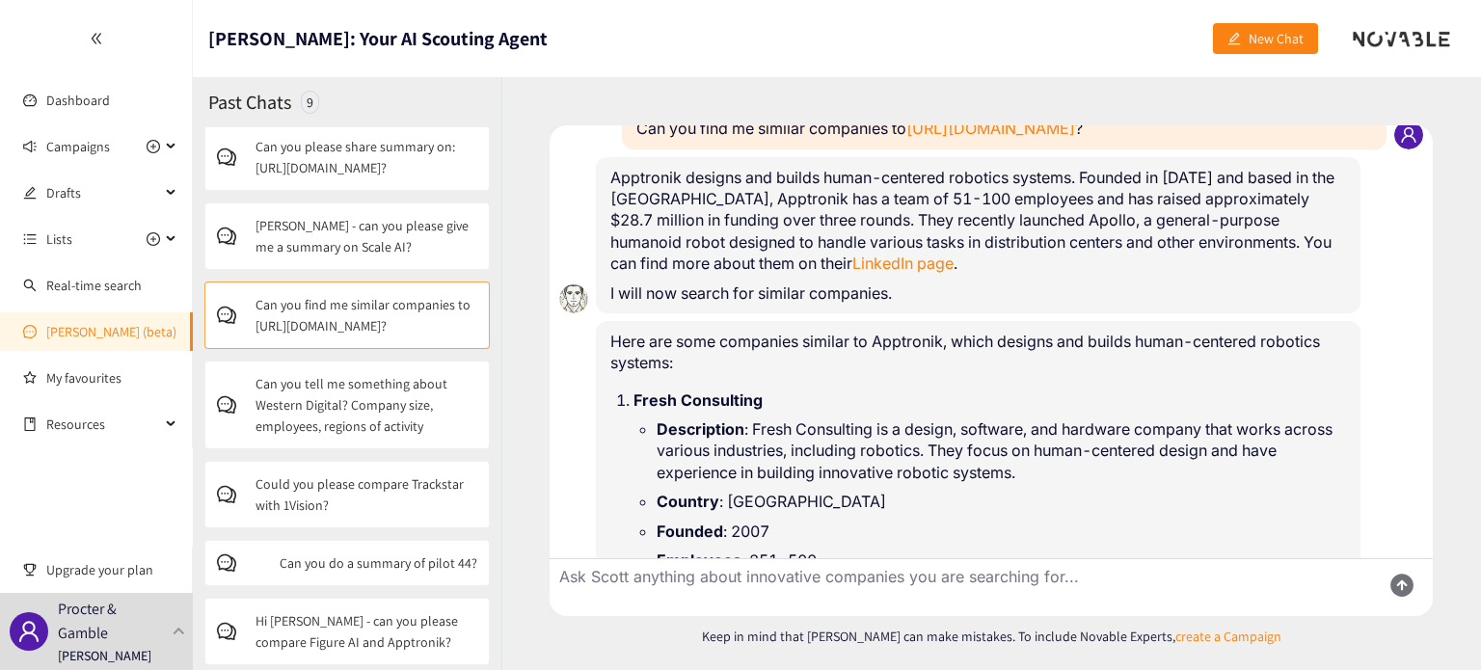
scroll to position [144, 0]
click at [301, 494] on p "Could you please compare Trackstar with 1Vision?" at bounding box center [366, 491] width 222 height 42
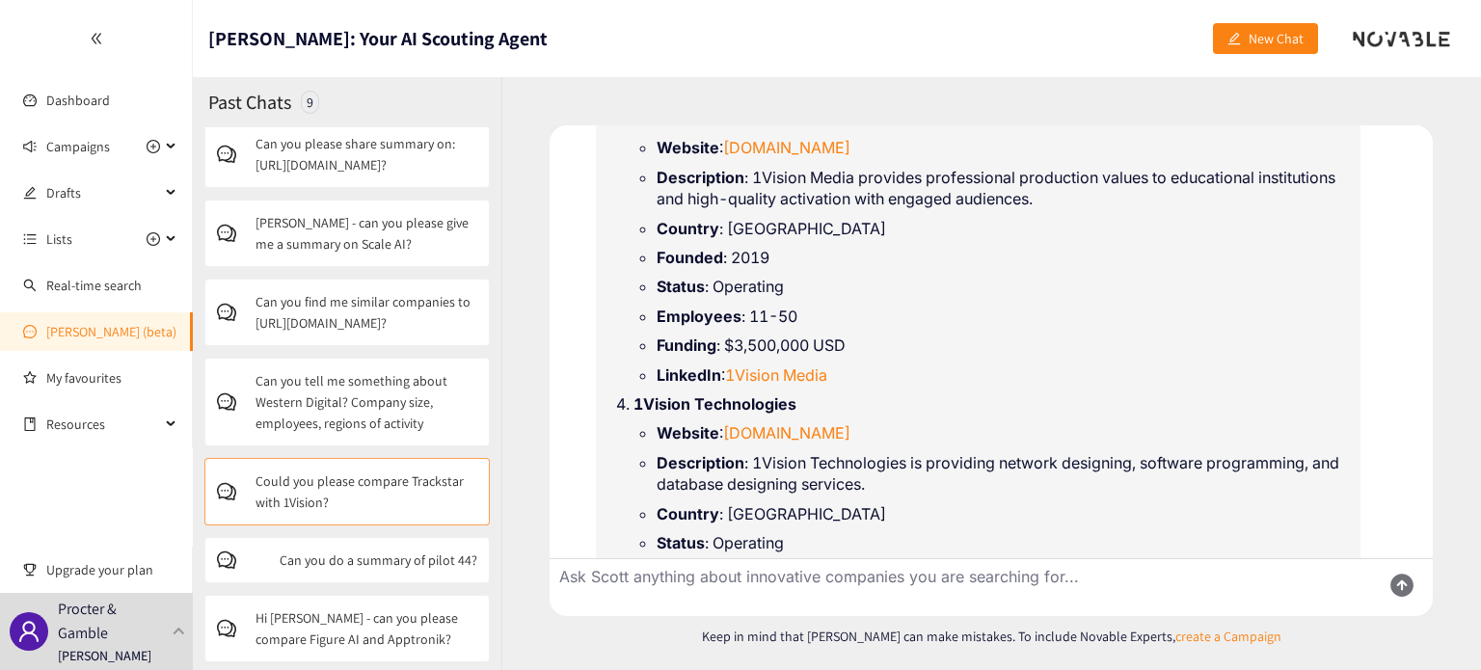
scroll to position [2400, 0]
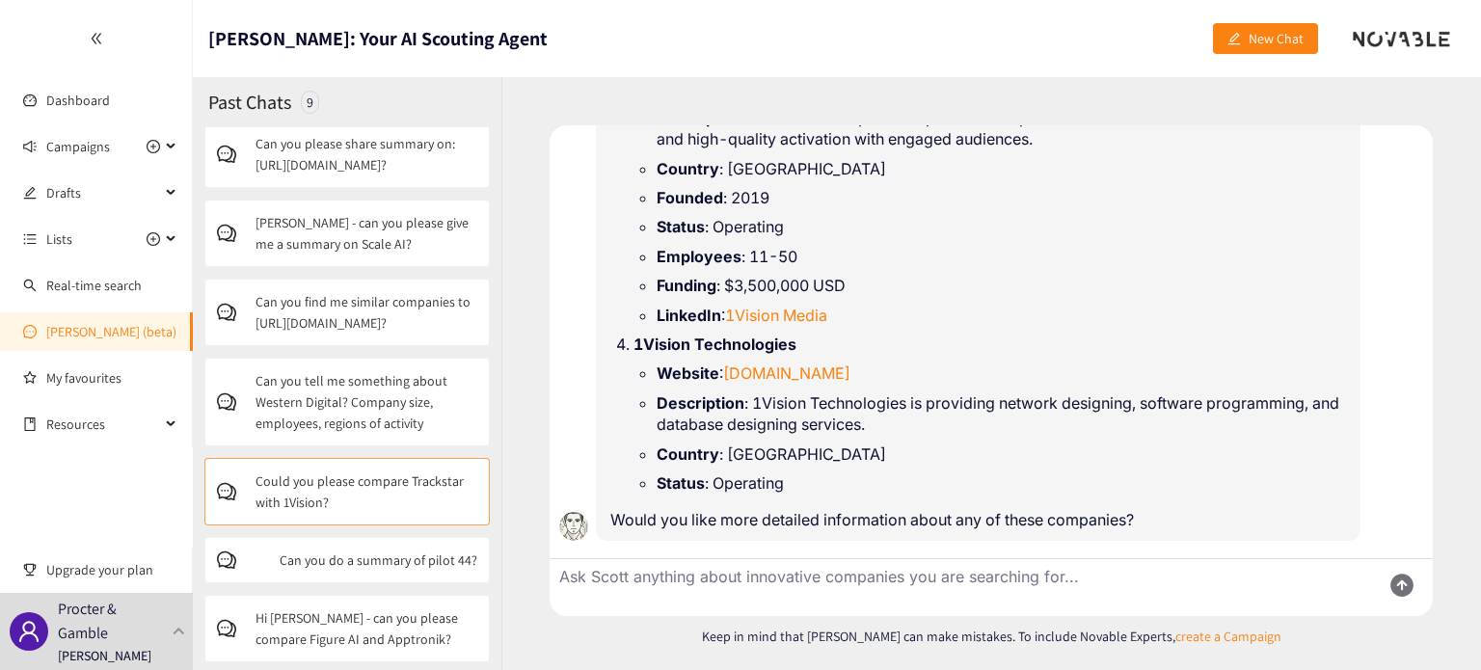
click at [372, 545] on div "Can you do a summary of pilot 44?" at bounding box center [346, 560] width 285 height 46
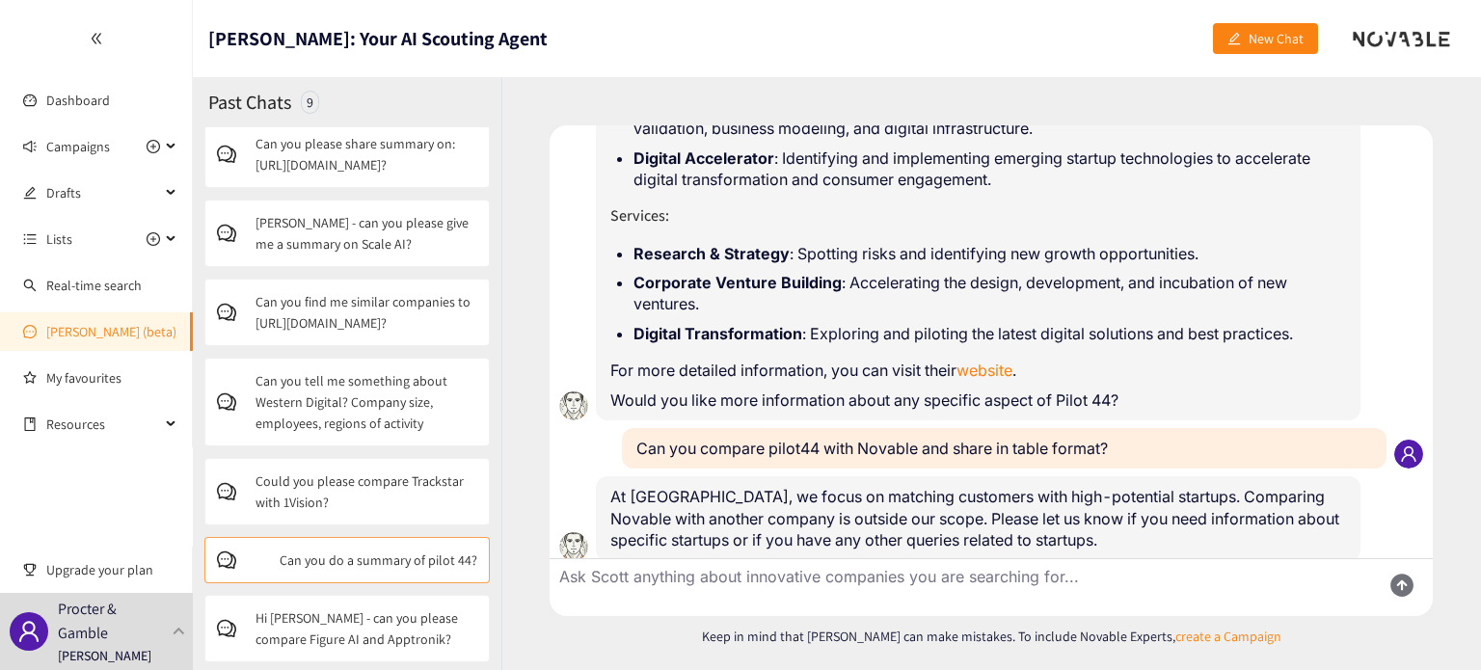
scroll to position [353, 0]
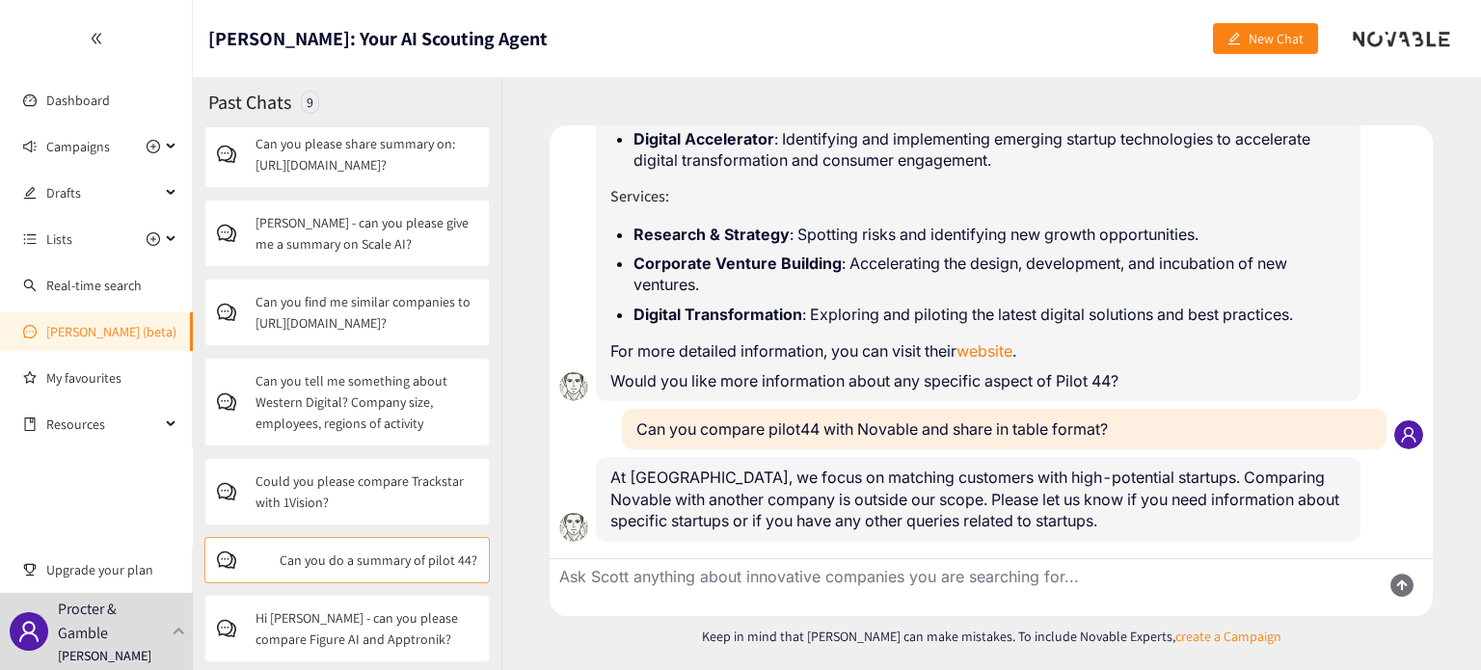
click at [354, 628] on p "Hi [PERSON_NAME] - can you please compare Figure AI and Apptronik?" at bounding box center [366, 628] width 222 height 42
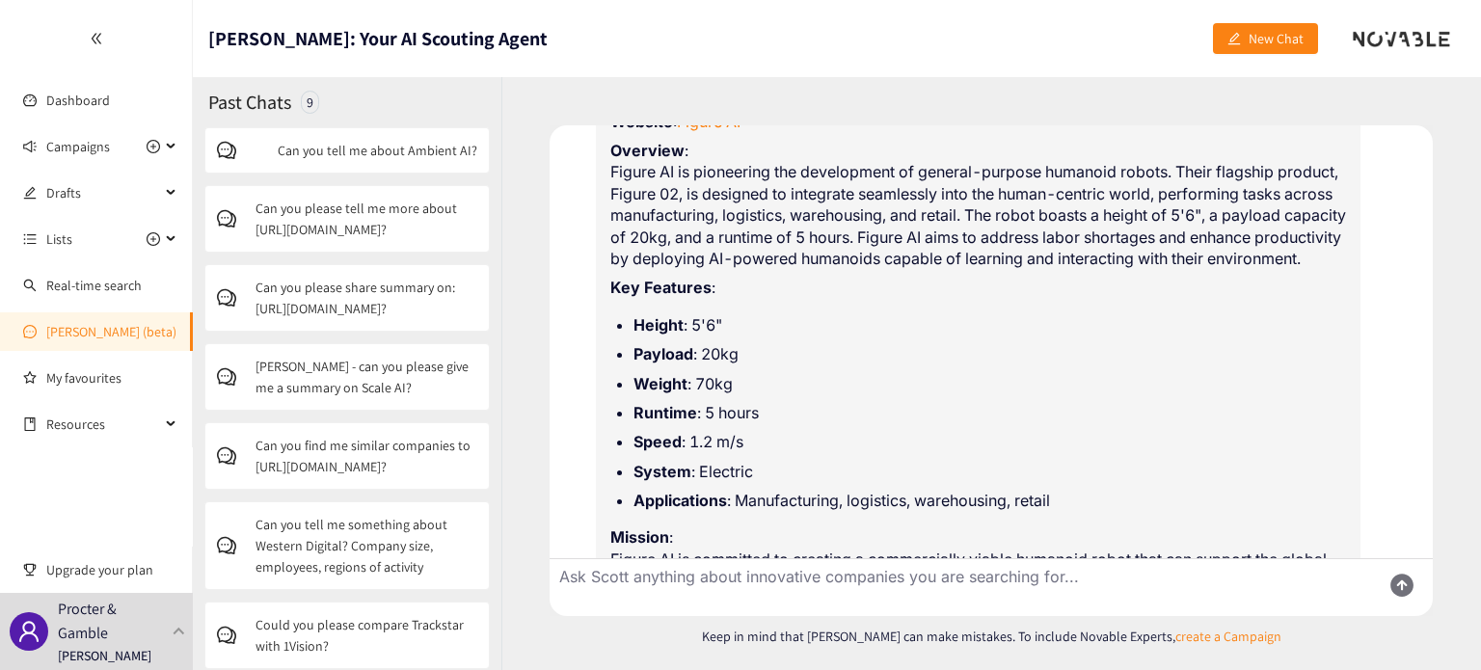
scroll to position [0, 0]
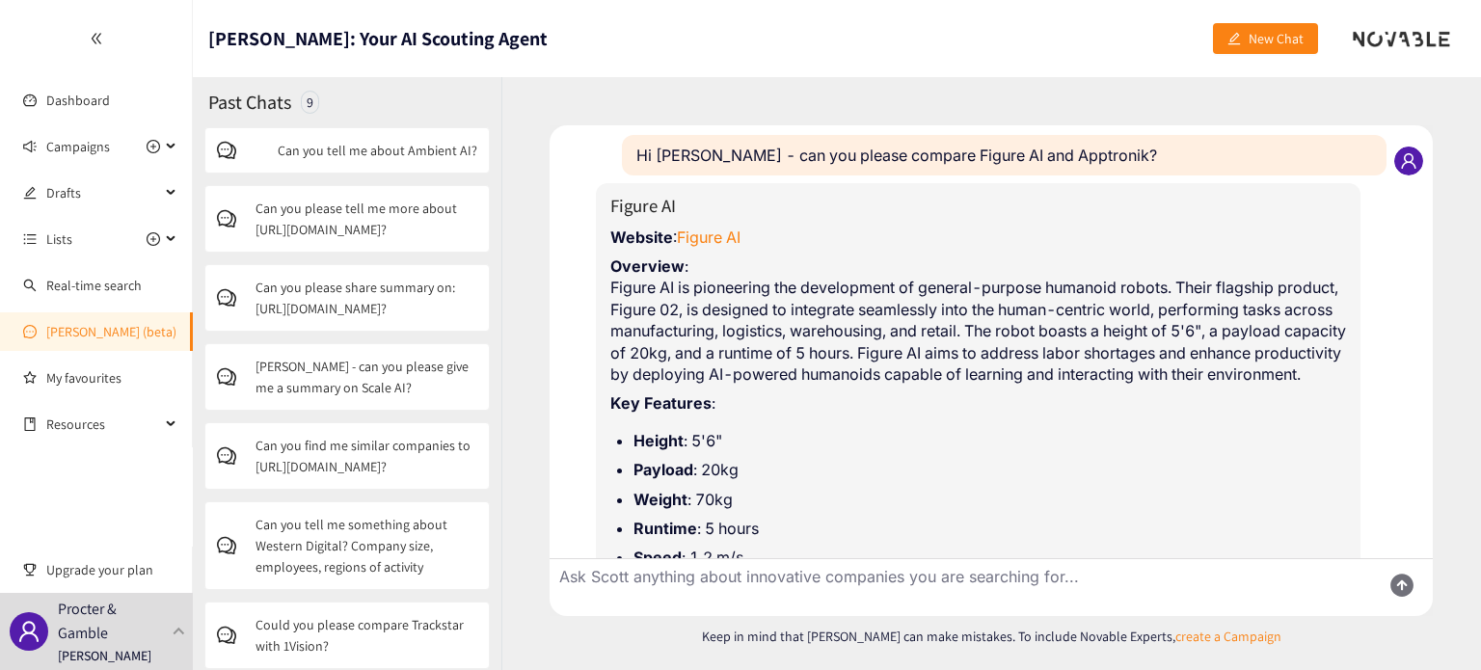
click at [104, 330] on link "[PERSON_NAME] (beta)" at bounding box center [111, 331] width 130 height 17
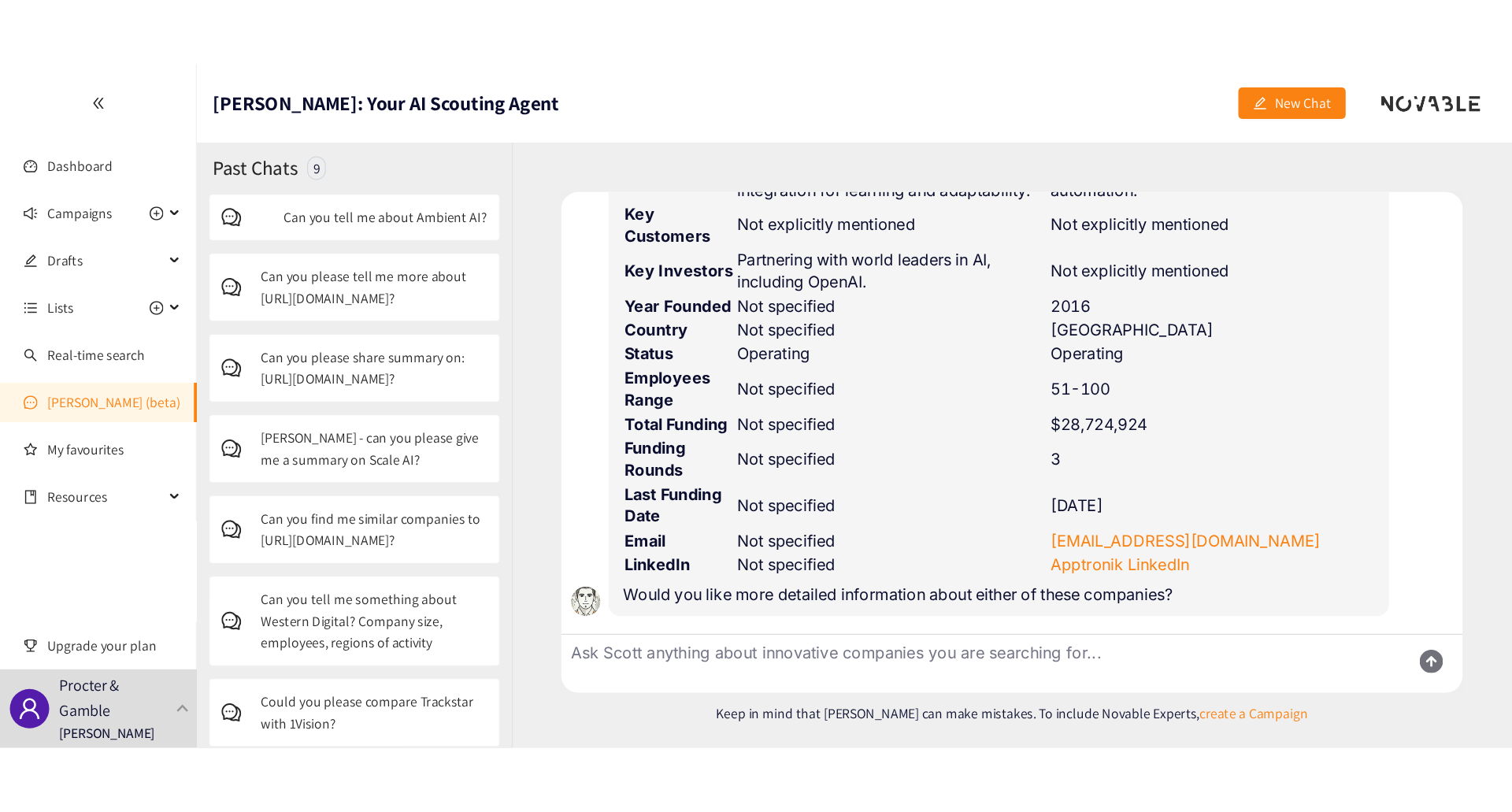
scroll to position [4705, 0]
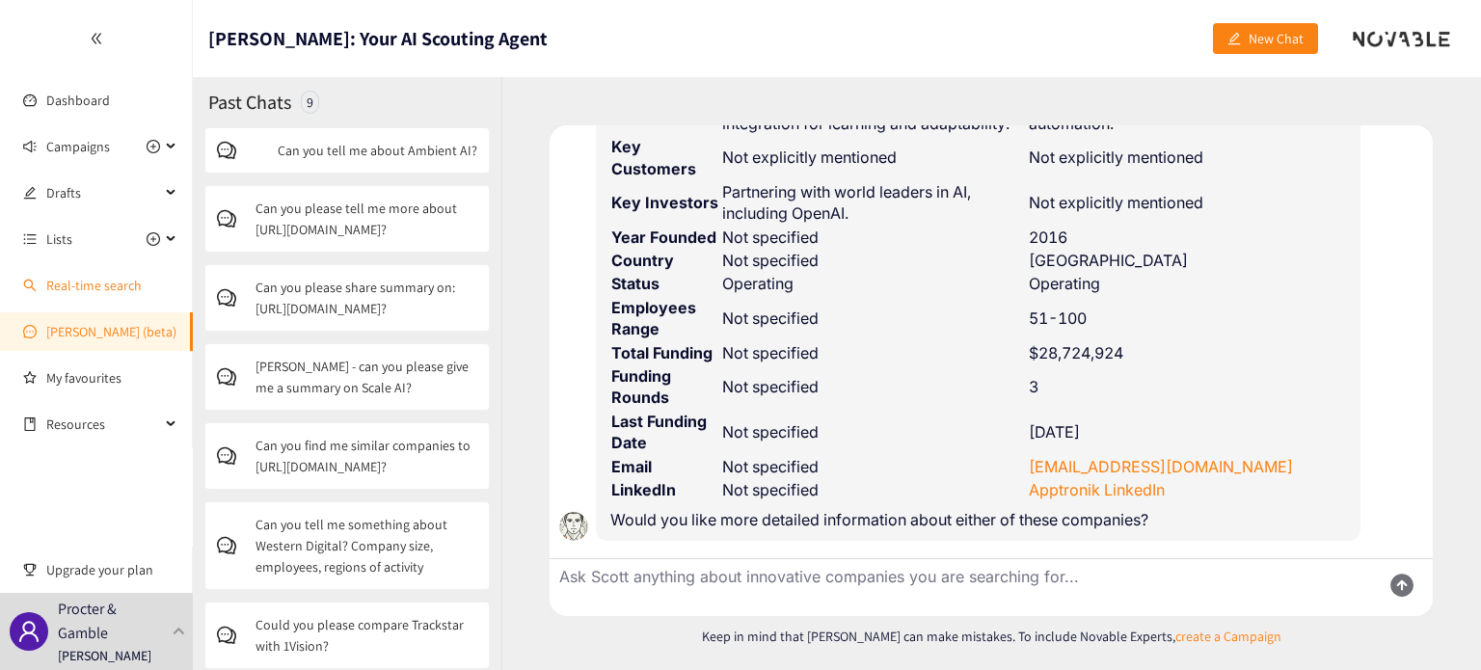
click at [117, 277] on link "Real-time search" at bounding box center [93, 285] width 95 height 17
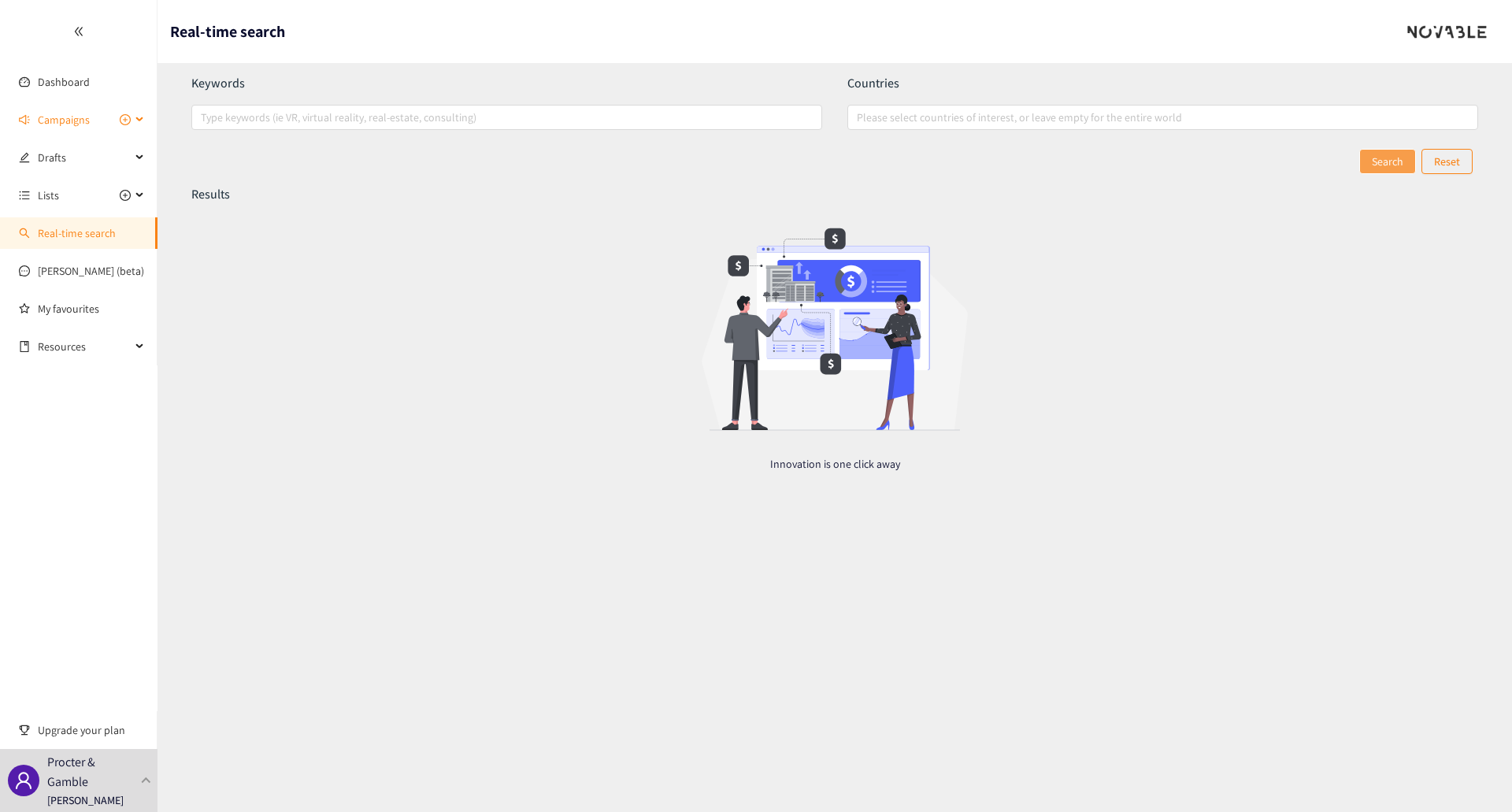
click at [65, 124] on span "Campaigns" at bounding box center [64, 119] width 52 height 32
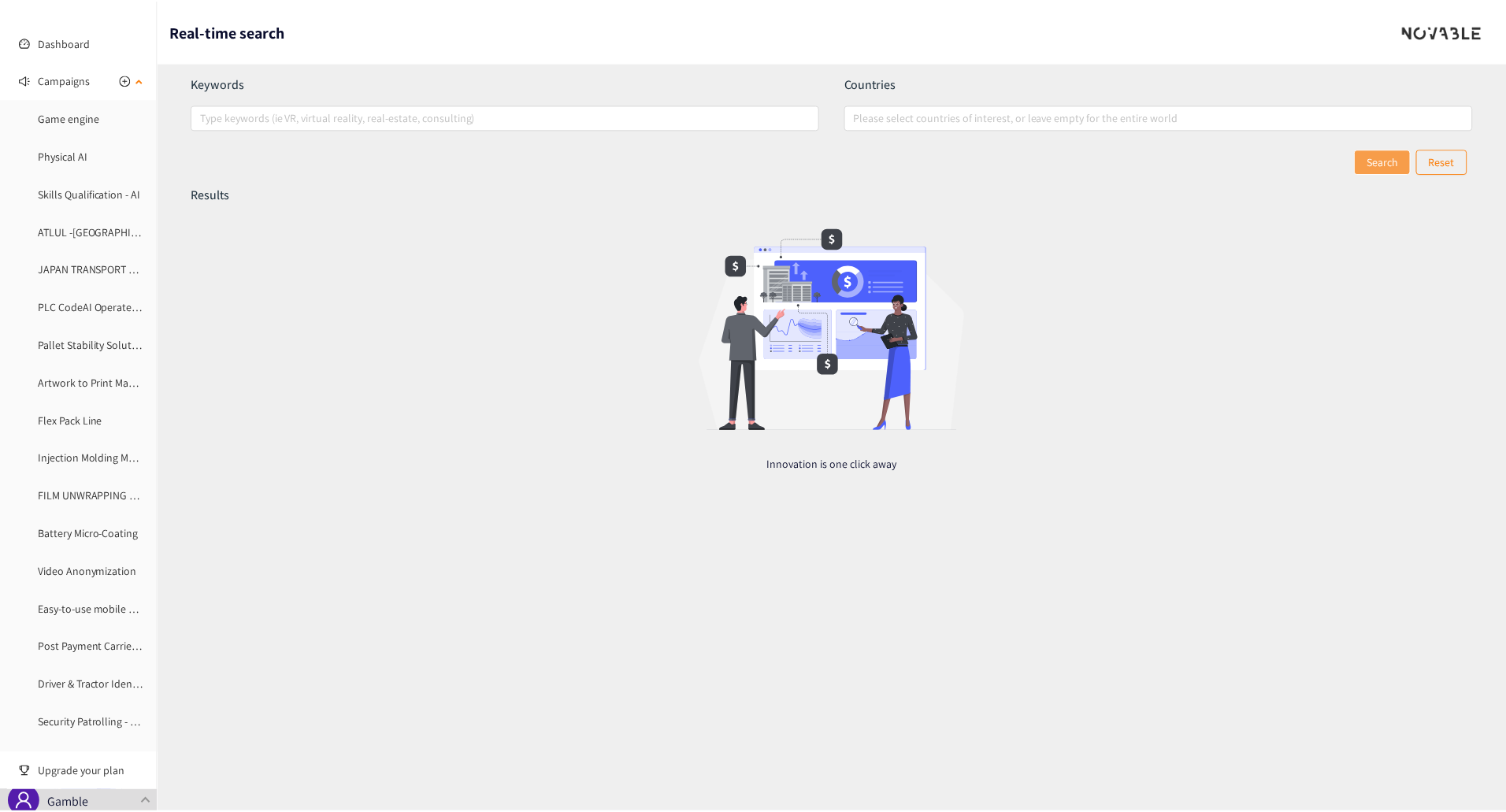
scroll to position [78, 0]
click at [82, 458] on link "FILM UNWRAPPING AUTOMATION" at bounding box center [114, 456] width 154 height 14
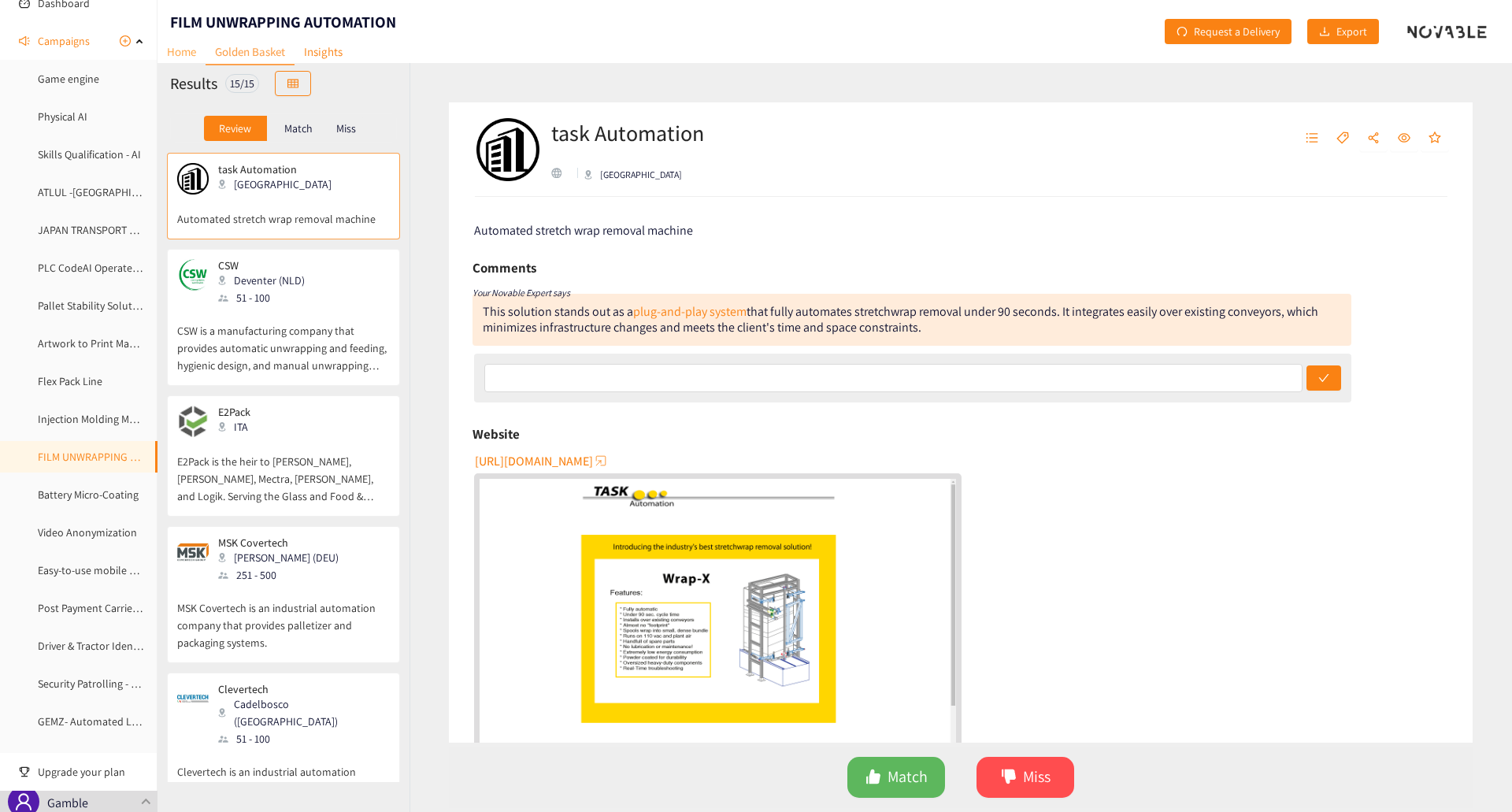
click at [172, 47] on link "Home" at bounding box center [181, 51] width 48 height 25
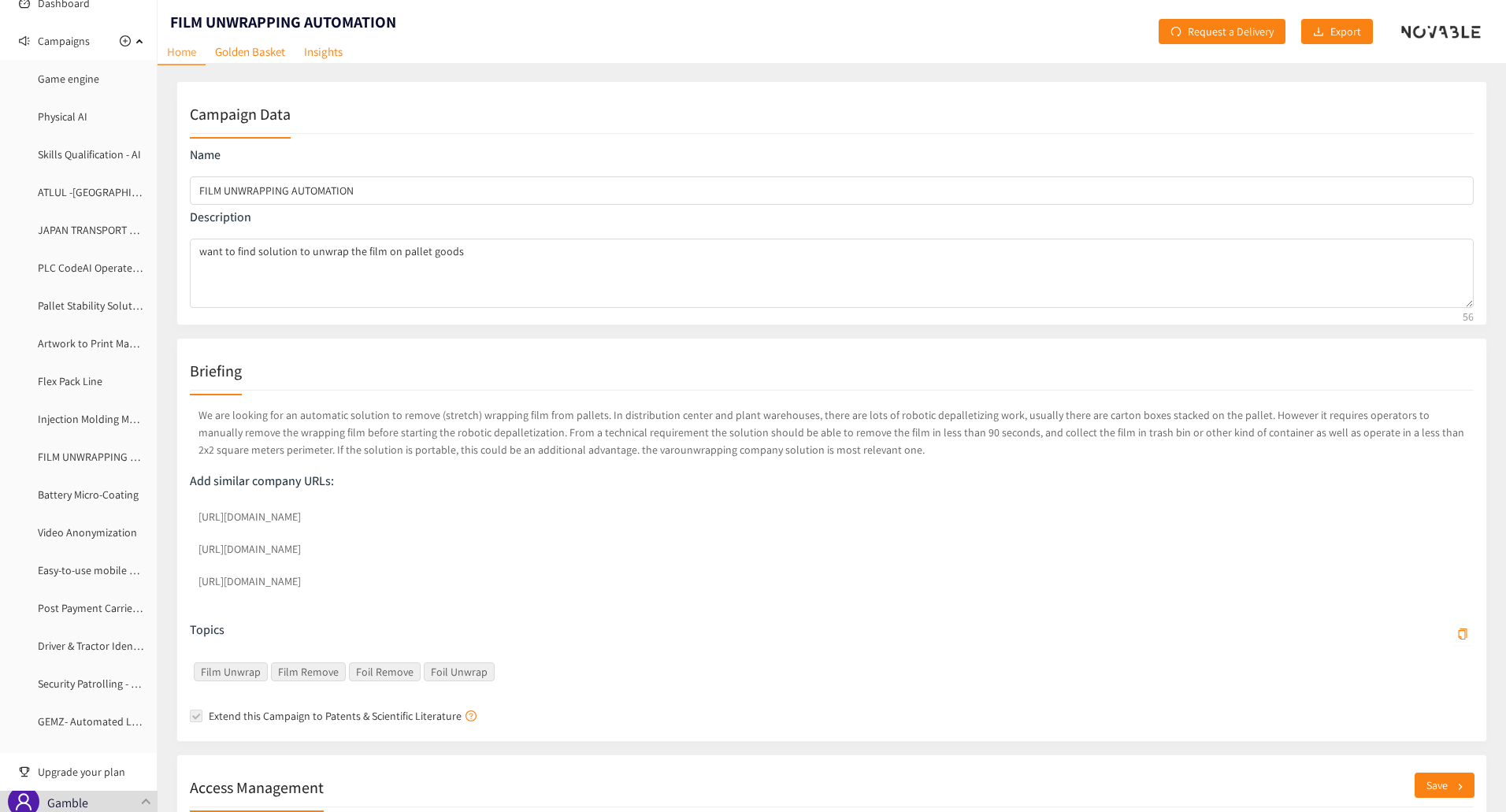
scroll to position [259, 0]
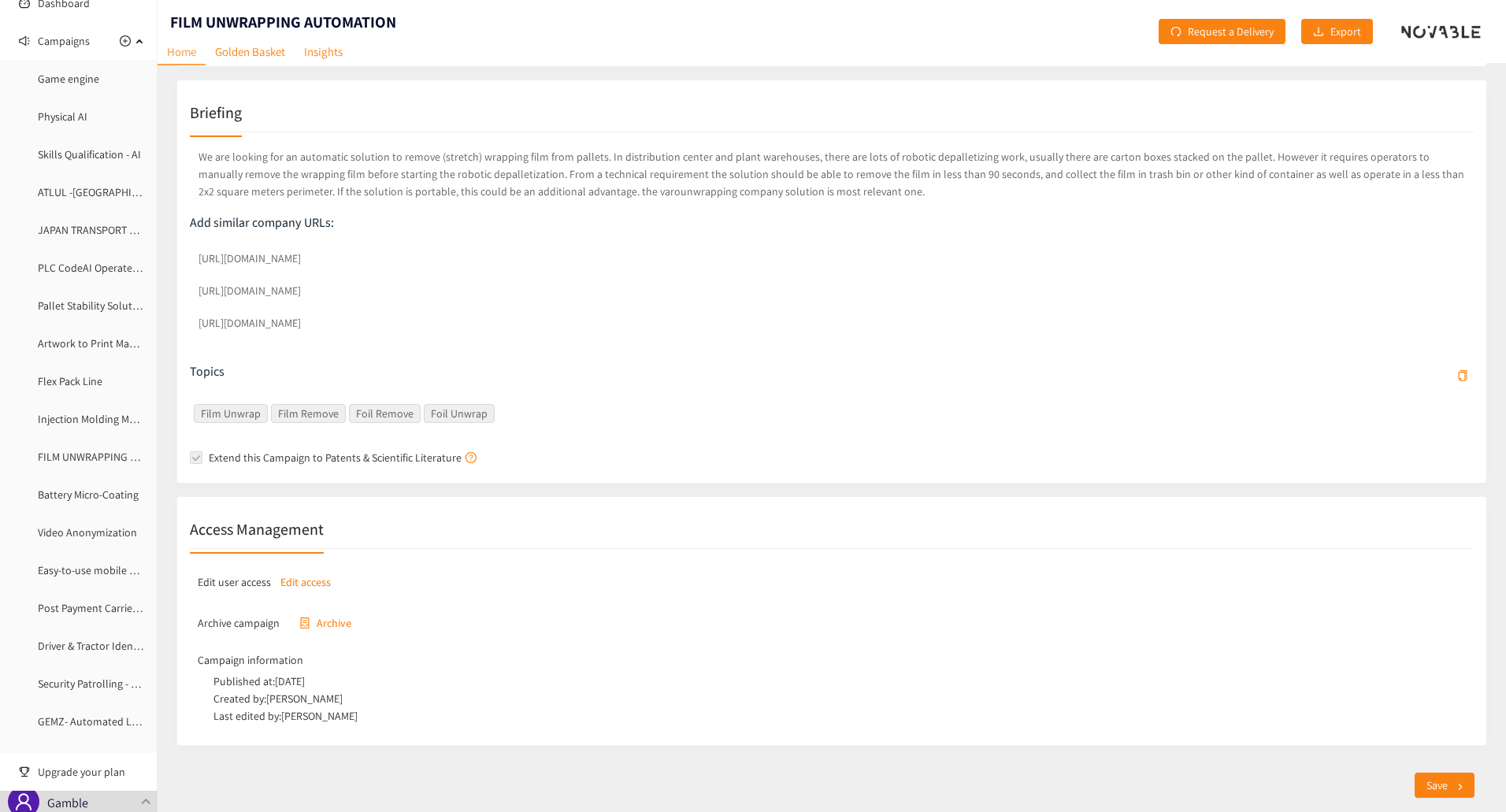
click at [307, 547] on p "Edit access" at bounding box center [306, 582] width 51 height 17
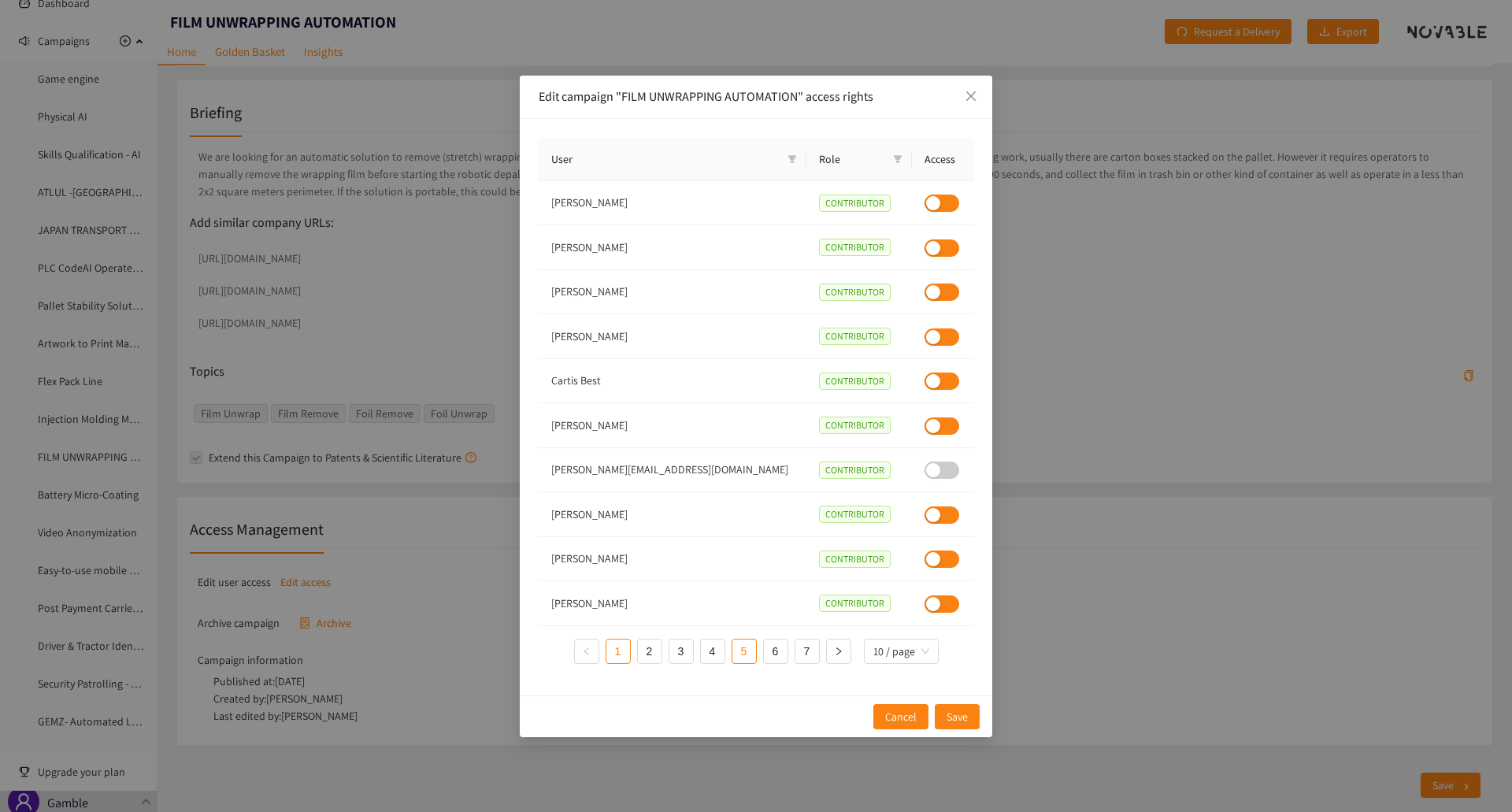
click at [736, 547] on link "5" at bounding box center [743, 651] width 24 height 24
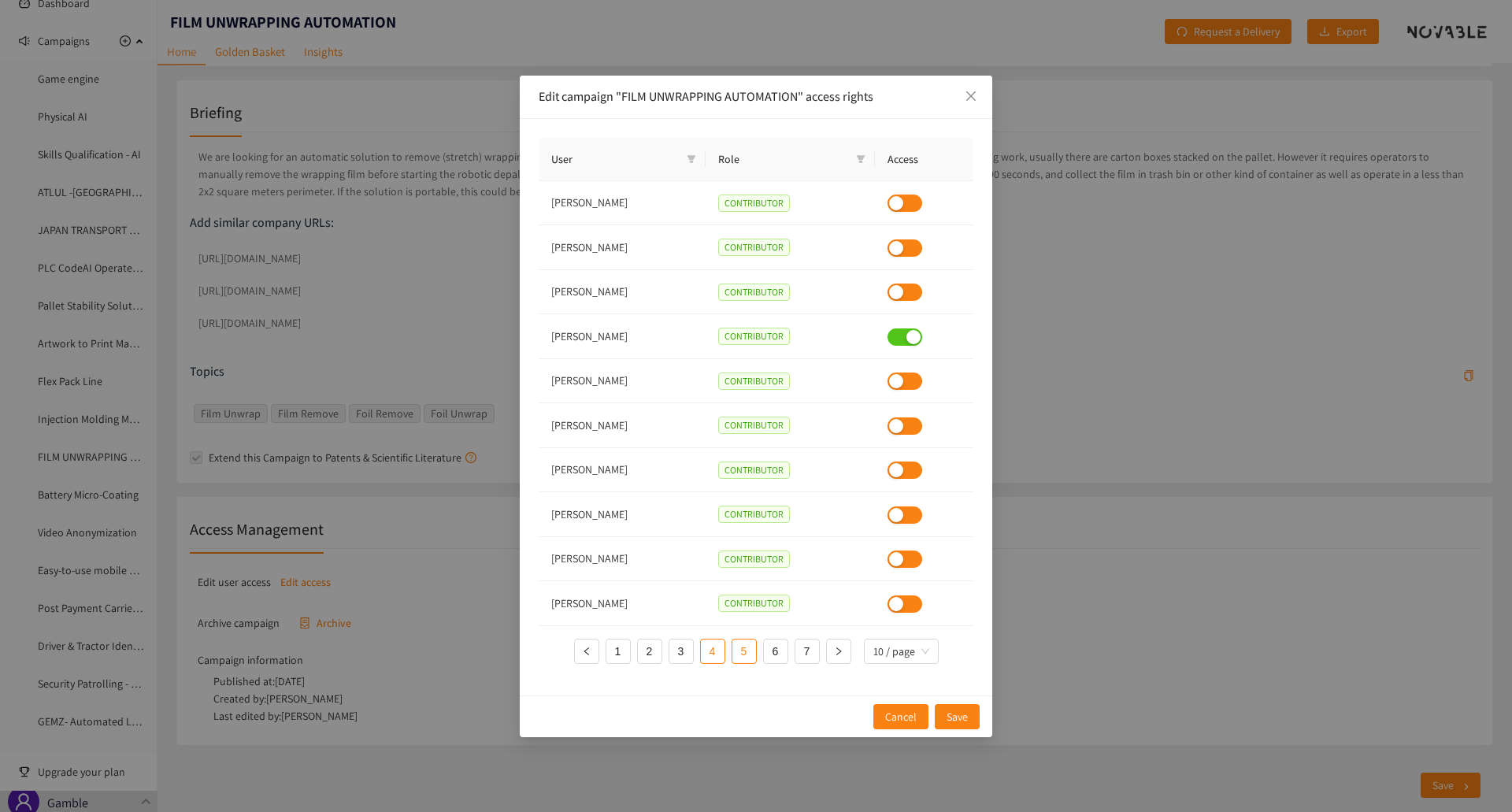
click at [711, 547] on link "4" at bounding box center [712, 651] width 24 height 24
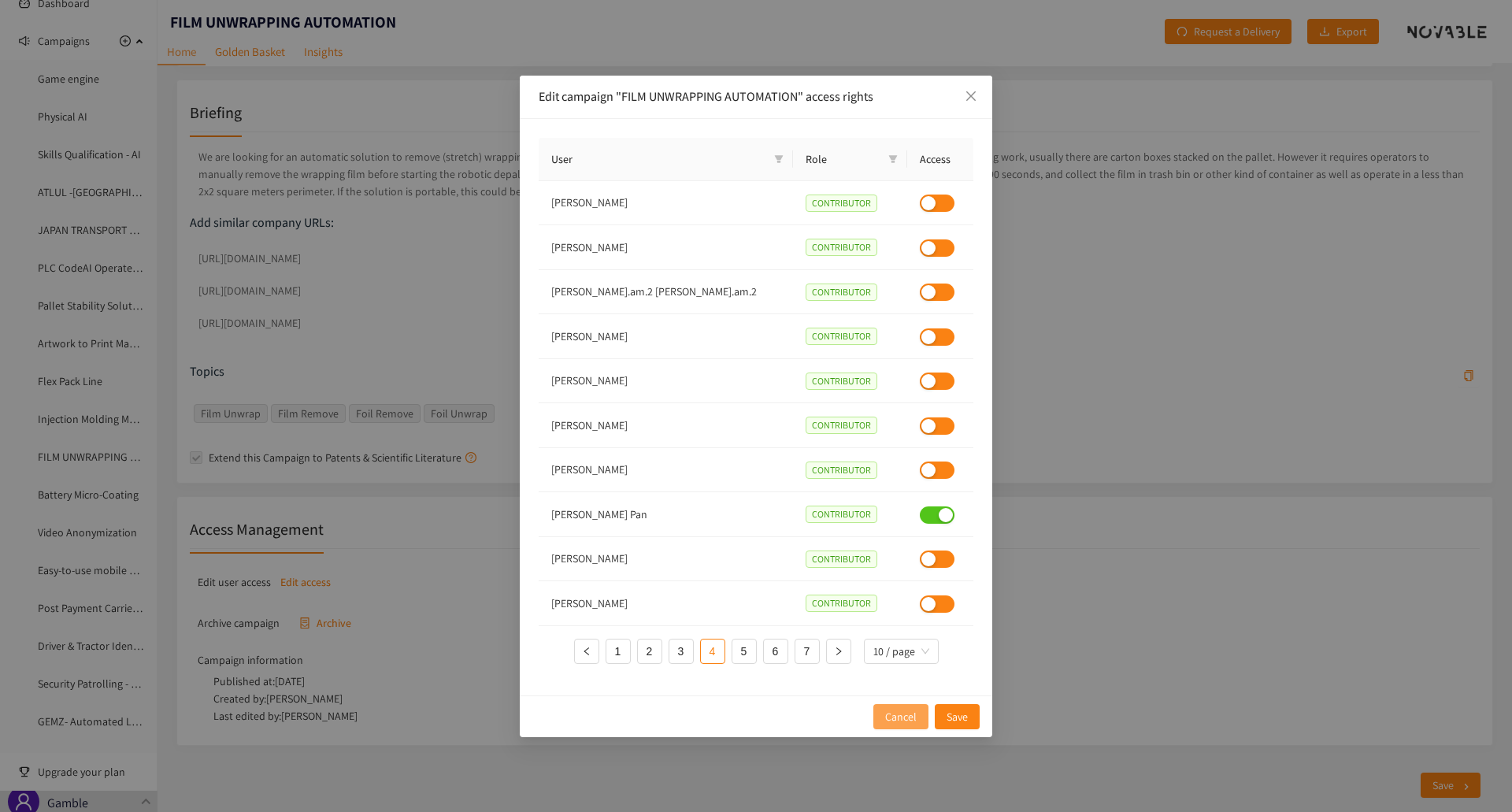
click at [896, 547] on span "Cancel" at bounding box center [900, 716] width 32 height 17
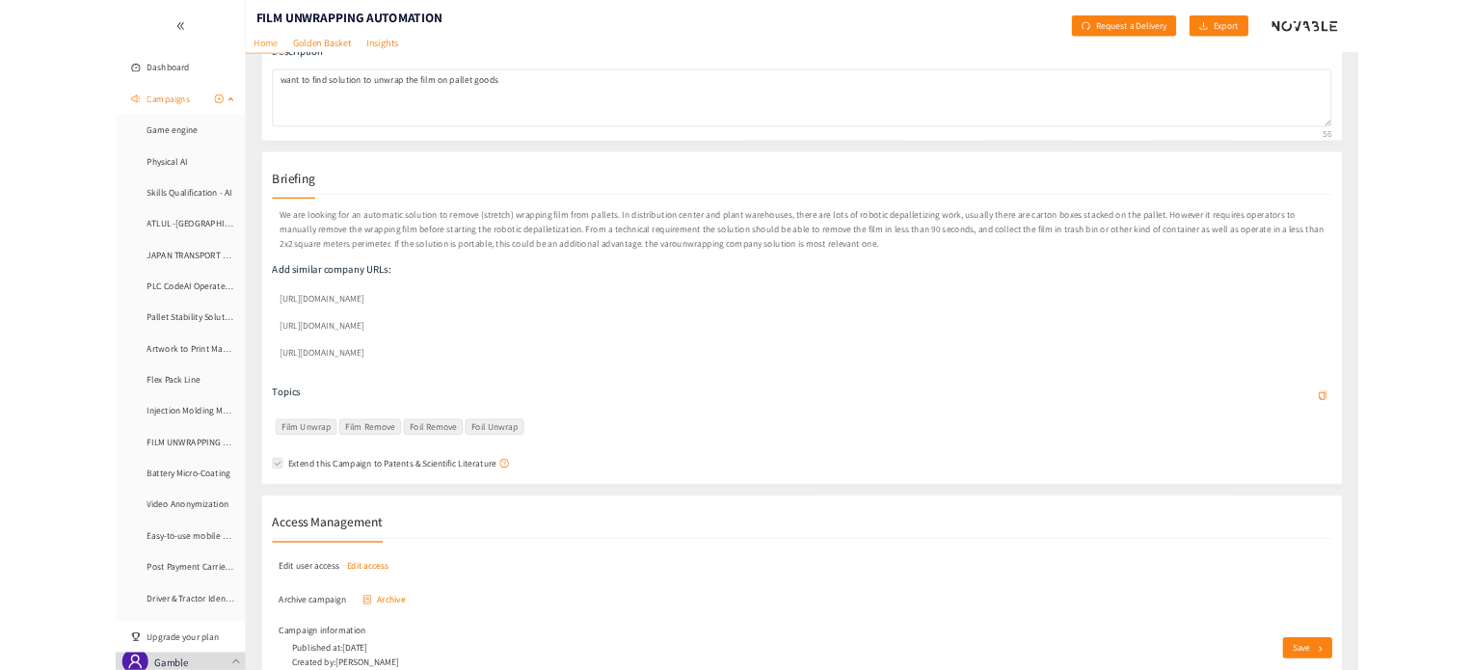
scroll to position [0, 0]
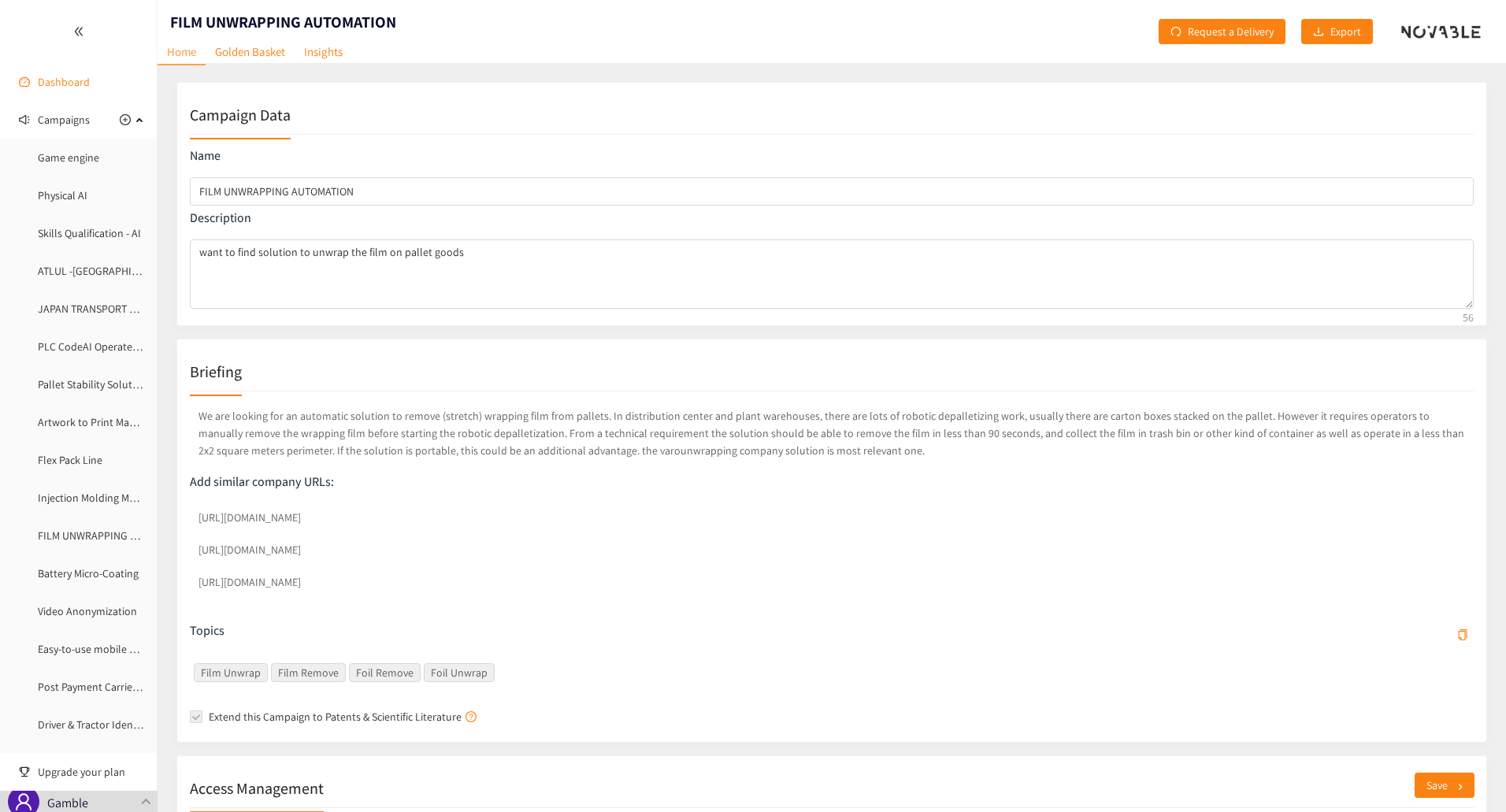
click at [64, 87] on link "Dashboard" at bounding box center [64, 82] width 52 height 14
